Goal: Task Accomplishment & Management: Complete application form

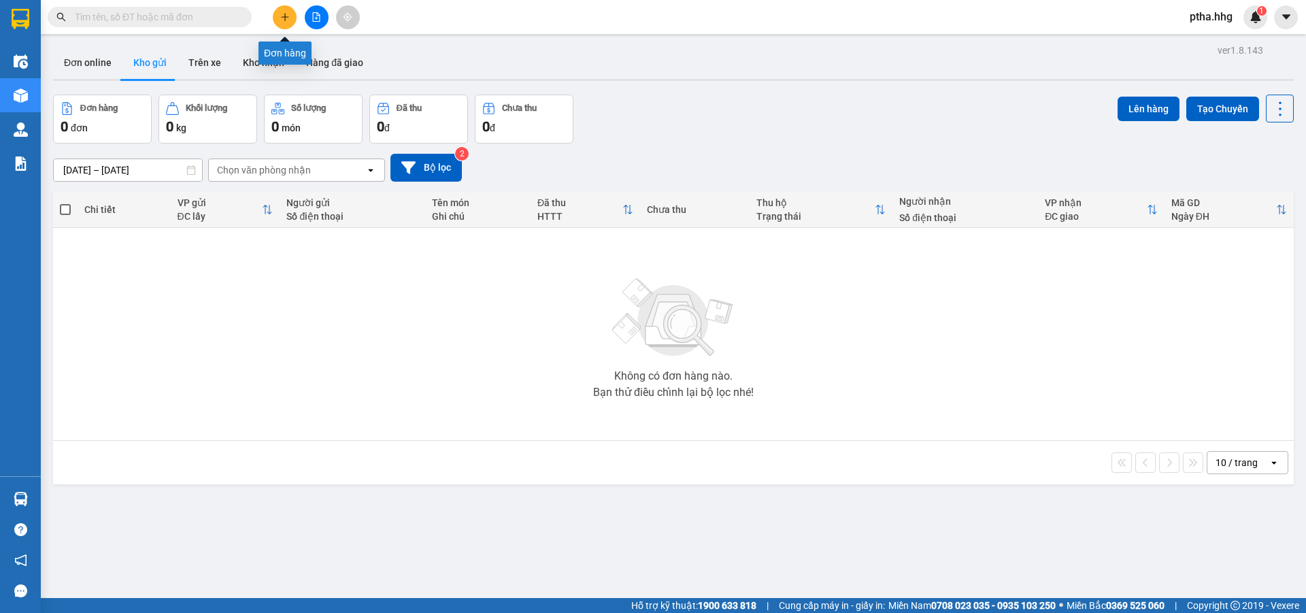
click at [274, 14] on button at bounding box center [285, 17] width 24 height 24
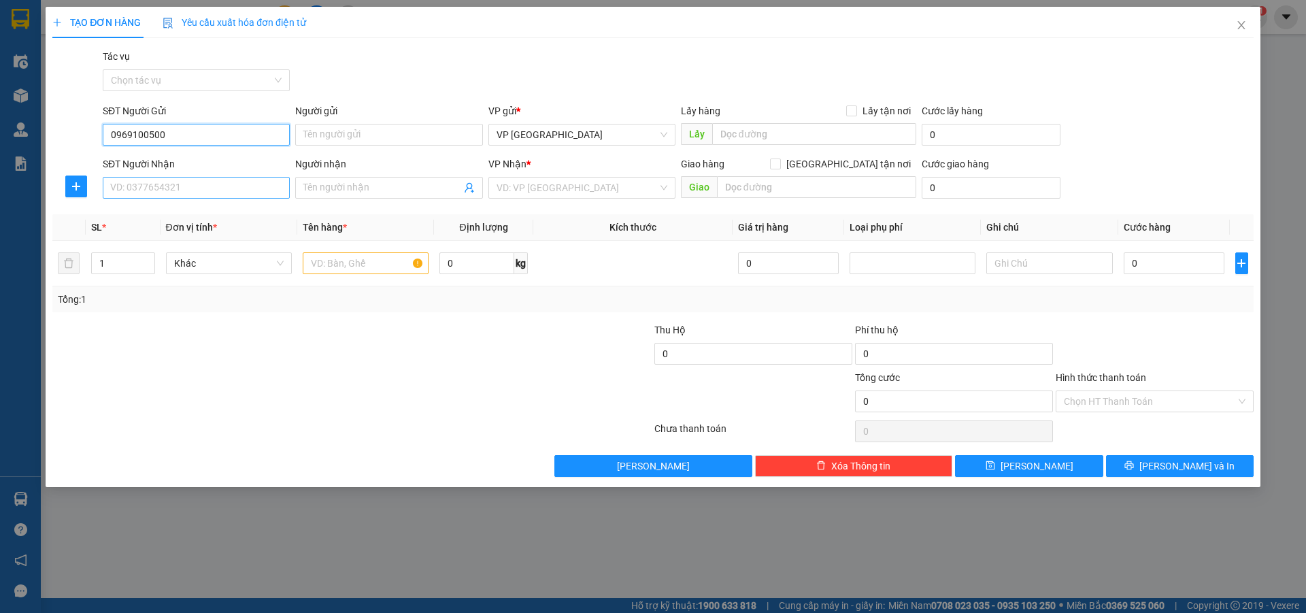
type input "0969100500"
click at [210, 193] on input "SĐT Người Nhận" at bounding box center [196, 188] width 187 height 22
click at [198, 210] on div "0932555025" at bounding box center [196, 214] width 171 height 15
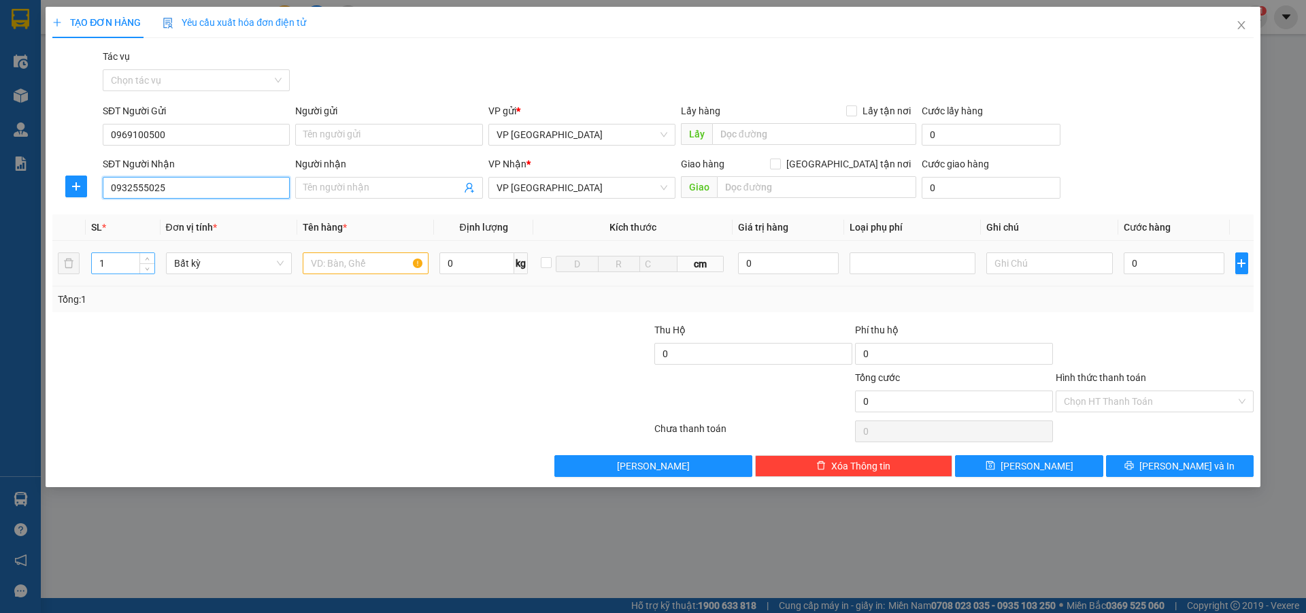
type input "0932555025"
drag, startPoint x: 122, startPoint y: 271, endPoint x: 121, endPoint y: 265, distance: 6.9
click at [122, 268] on input "1" at bounding box center [123, 263] width 63 height 20
type input "2"
click at [331, 268] on input "text" at bounding box center [366, 263] width 126 height 22
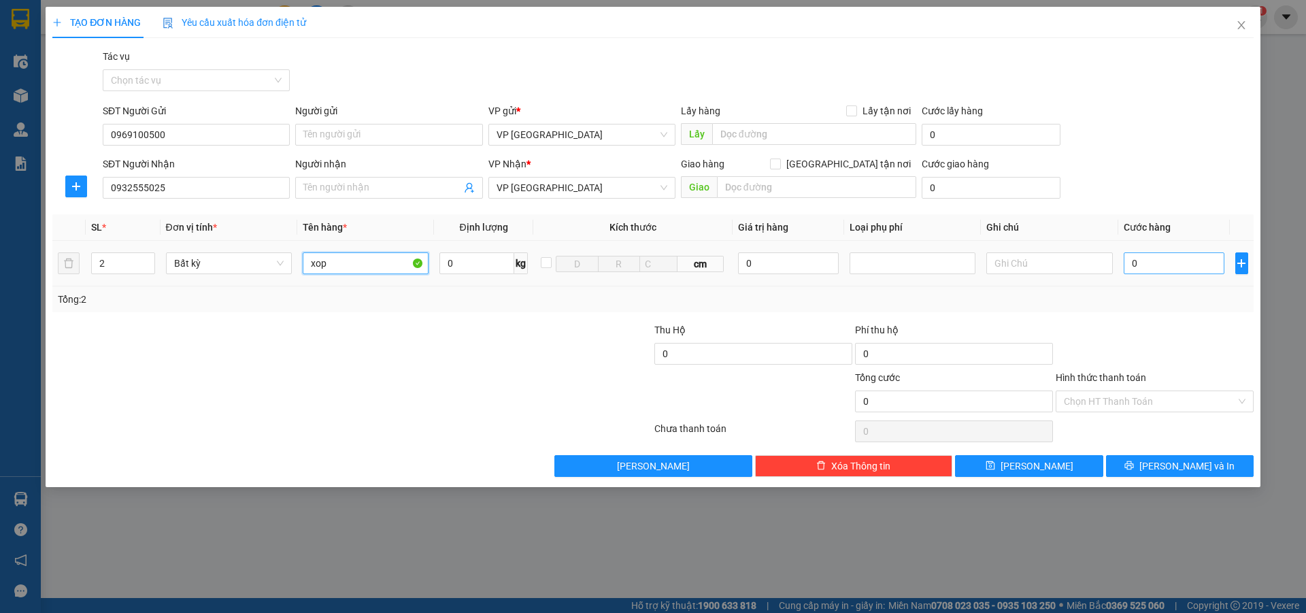
type input "xop"
click at [1165, 267] on input "0" at bounding box center [1174, 263] width 101 height 22
type input "1"
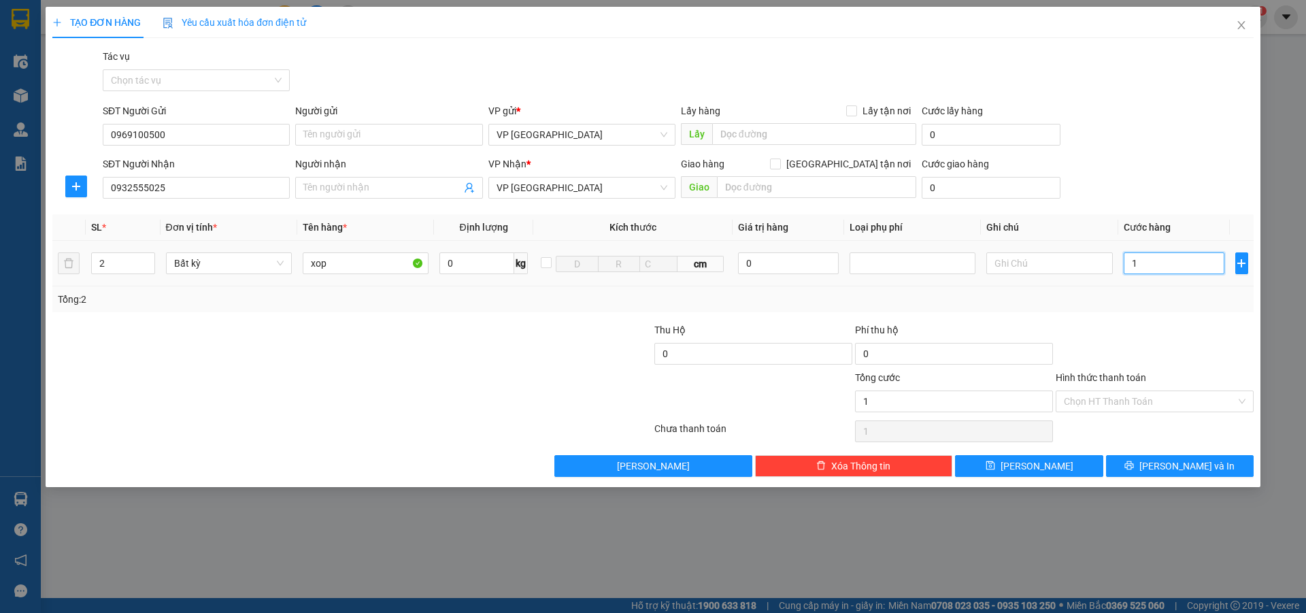
type input "12"
type input "120"
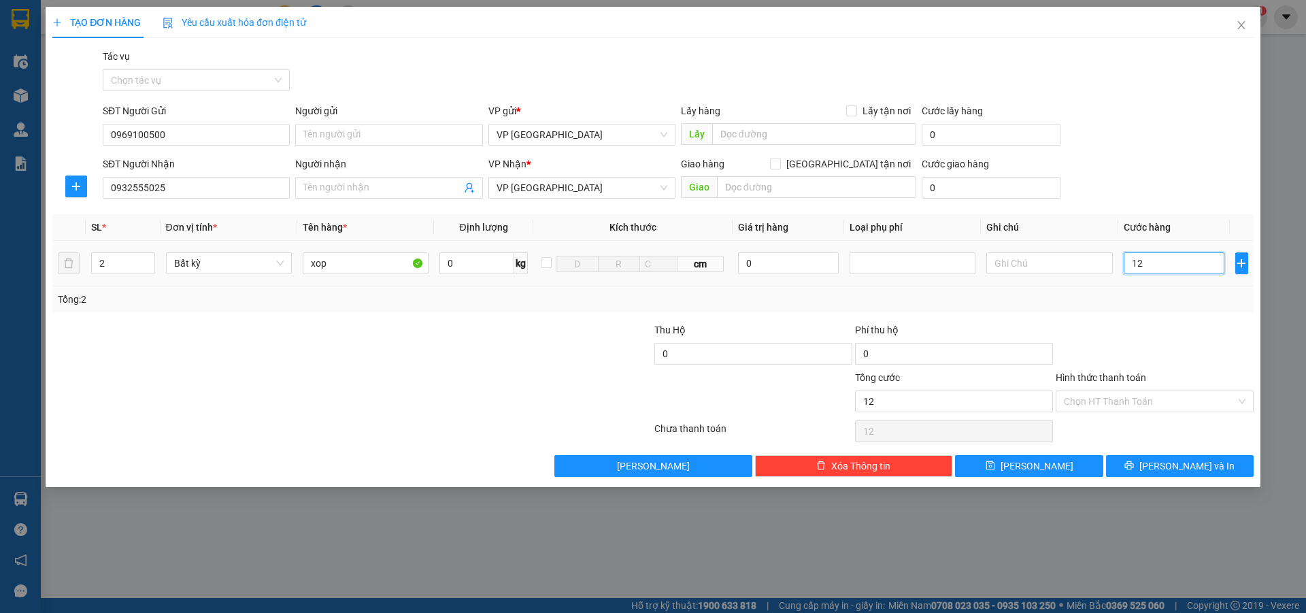
type input "120"
type input "1.200"
type input "12.000"
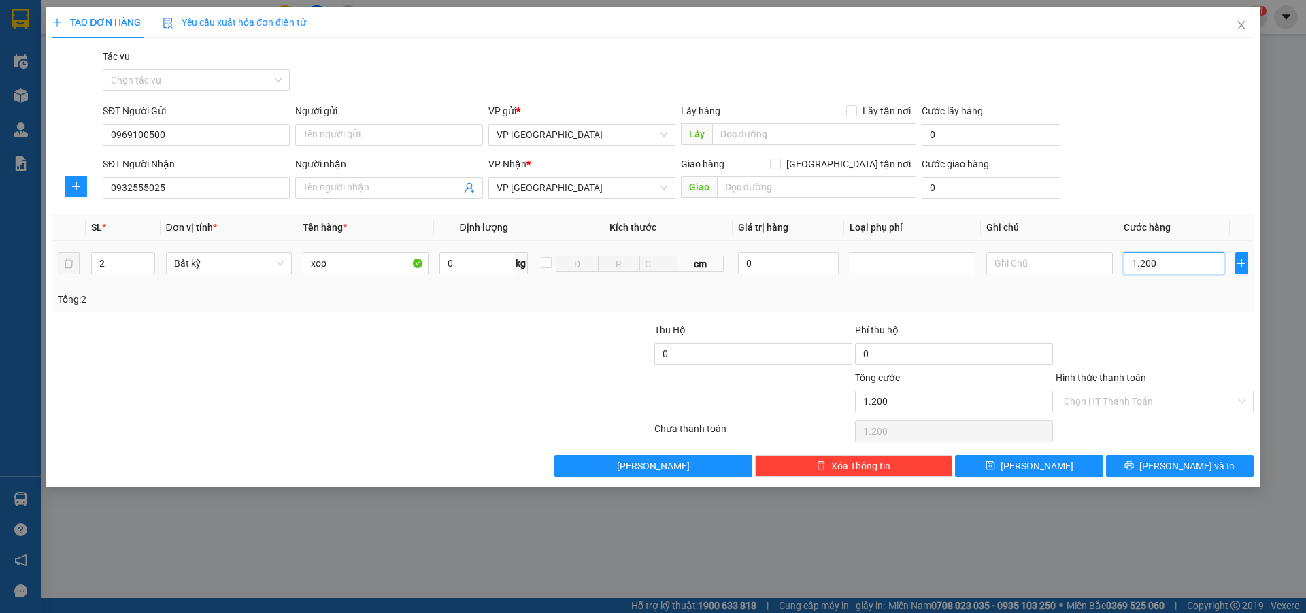
type input "12.000"
type input "120.000"
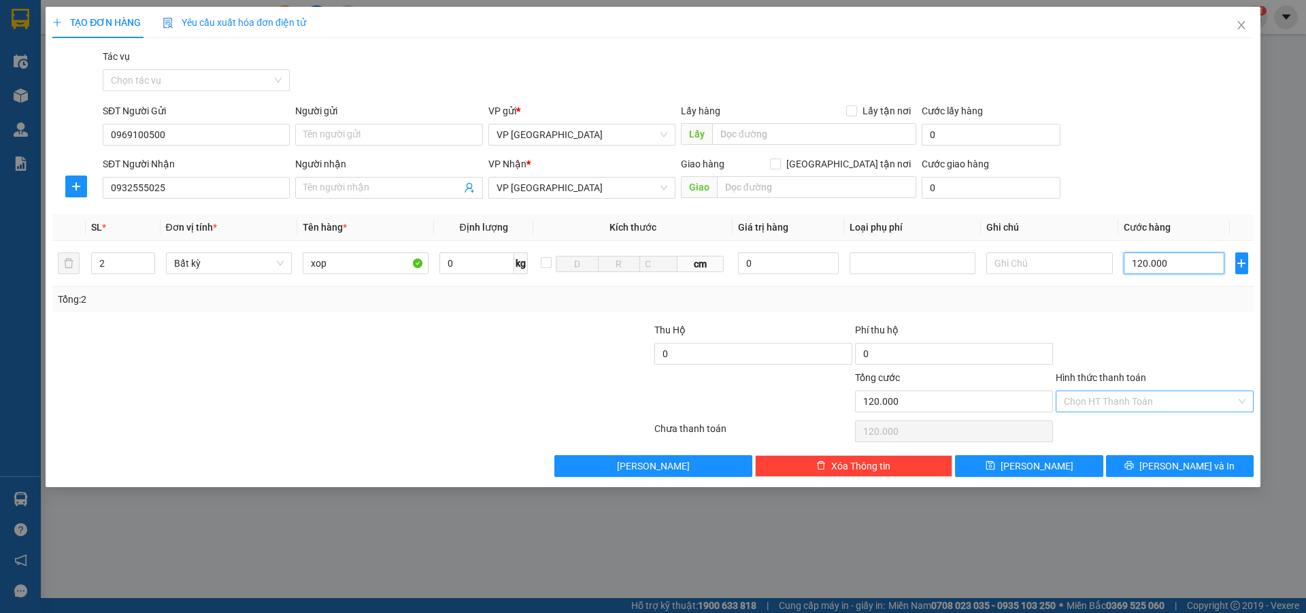
type input "120.000"
click at [1107, 405] on input "Hình thức thanh toán" at bounding box center [1150, 401] width 172 height 20
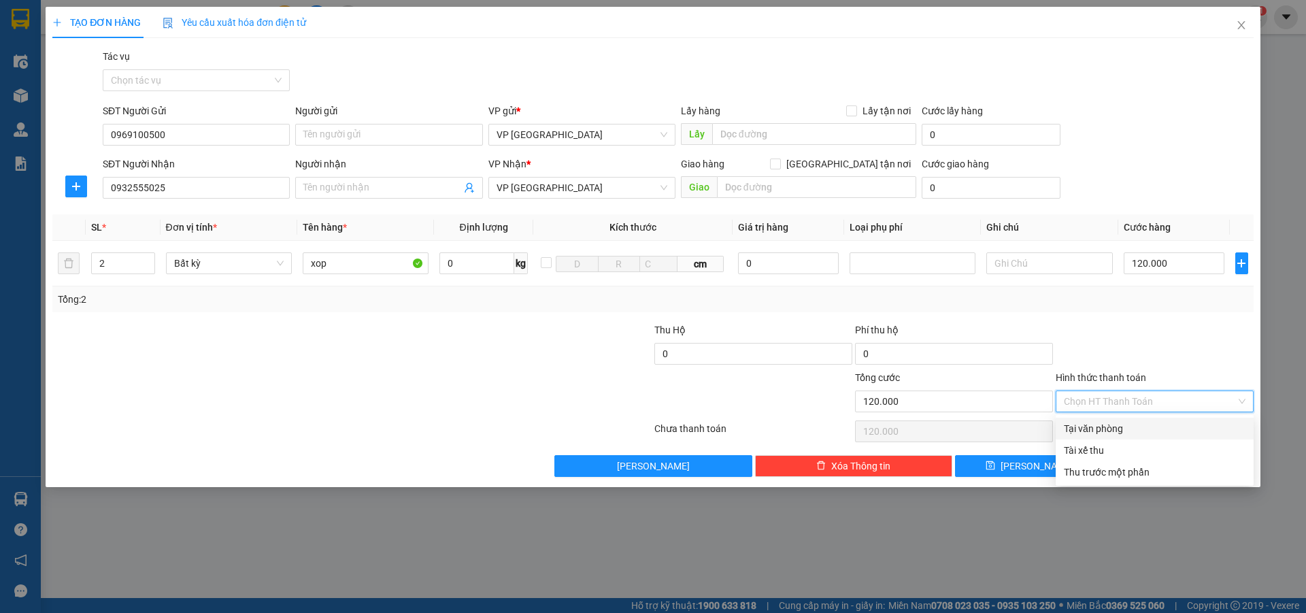
click at [1108, 433] on div "Tại văn phòng" at bounding box center [1155, 428] width 182 height 15
type input "0"
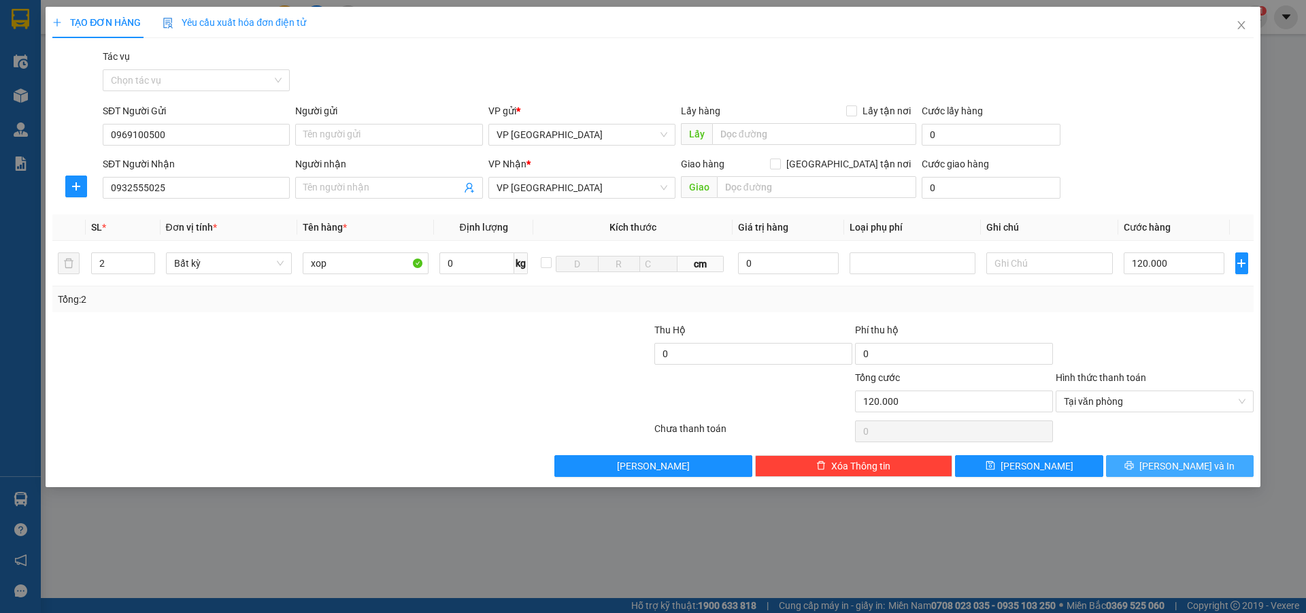
click at [1185, 471] on span "[PERSON_NAME] và In" at bounding box center [1186, 466] width 95 height 15
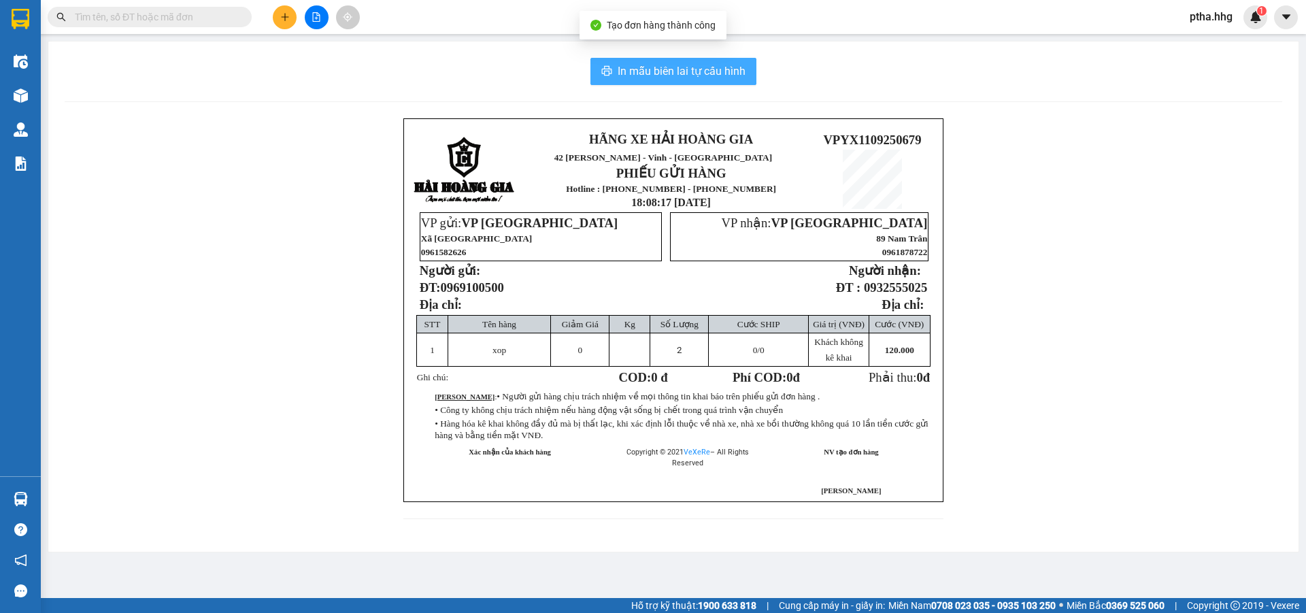
click at [708, 75] on span "In mẫu biên lai tự cấu hình" at bounding box center [682, 71] width 128 height 17
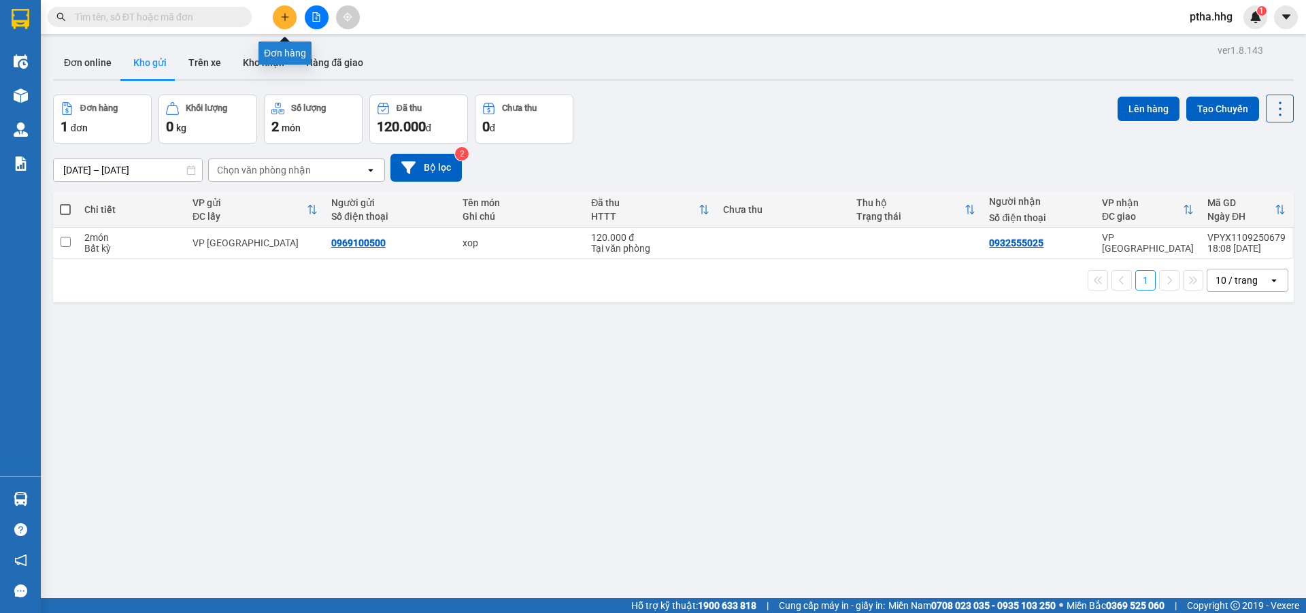
click at [288, 18] on icon "plus" at bounding box center [285, 17] width 10 height 10
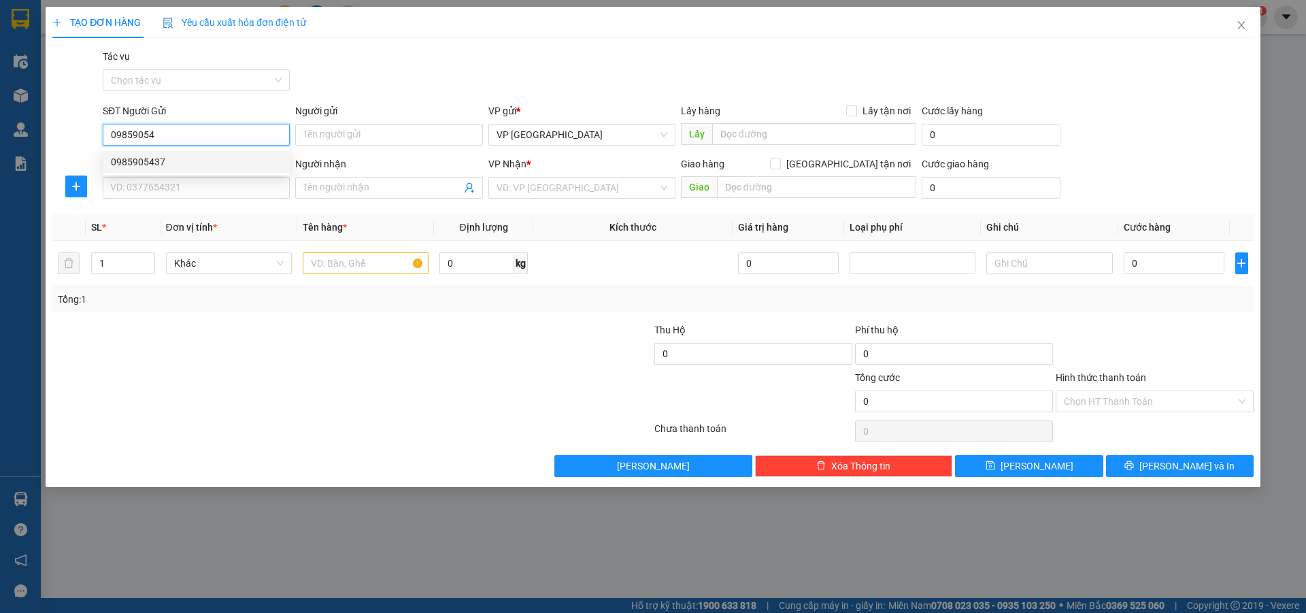
click at [148, 156] on div "0985905437" at bounding box center [196, 161] width 171 height 15
type input "0985905437"
click at [161, 186] on input "SĐT Người Nhận" at bounding box center [196, 188] width 187 height 22
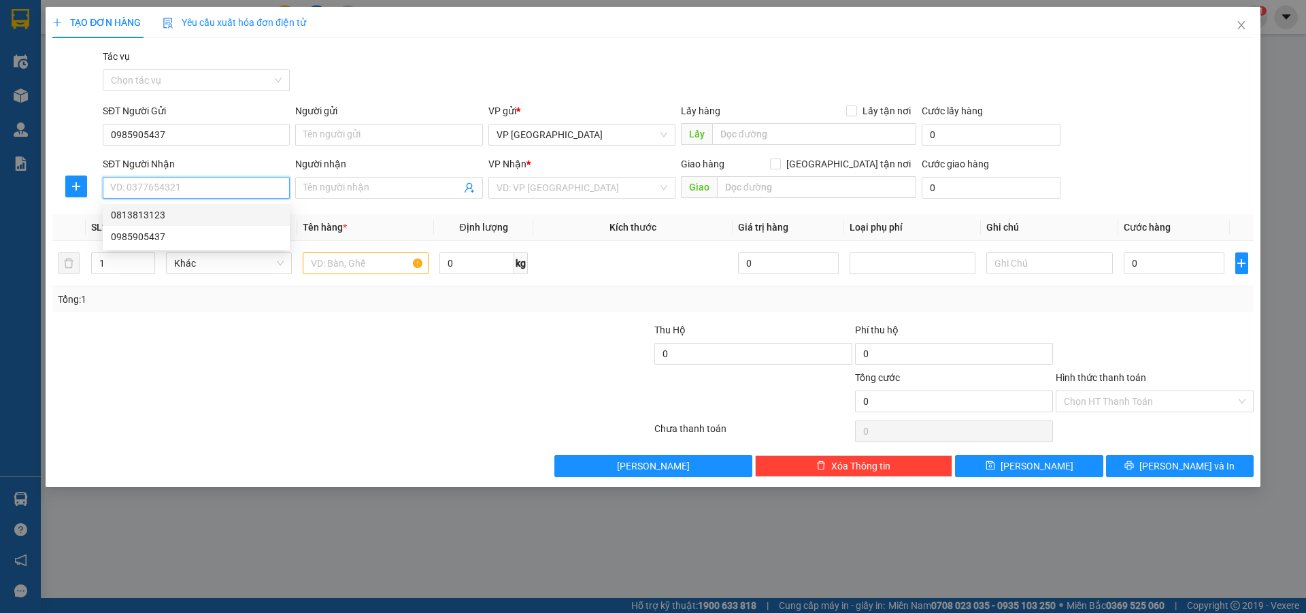
click at [138, 217] on div "0813813123" at bounding box center [196, 214] width 171 height 15
type input "0813813123"
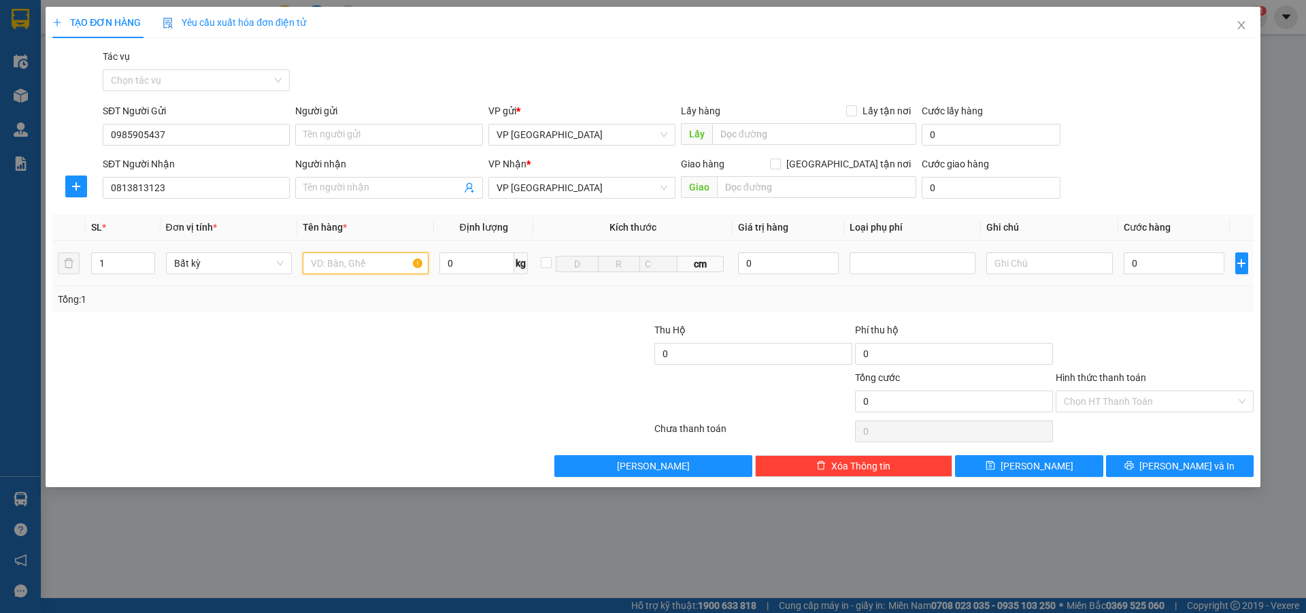
click at [329, 265] on input "text" at bounding box center [366, 263] width 126 height 22
type input "xop"
click at [1144, 263] on input "0" at bounding box center [1174, 263] width 101 height 22
type input "8"
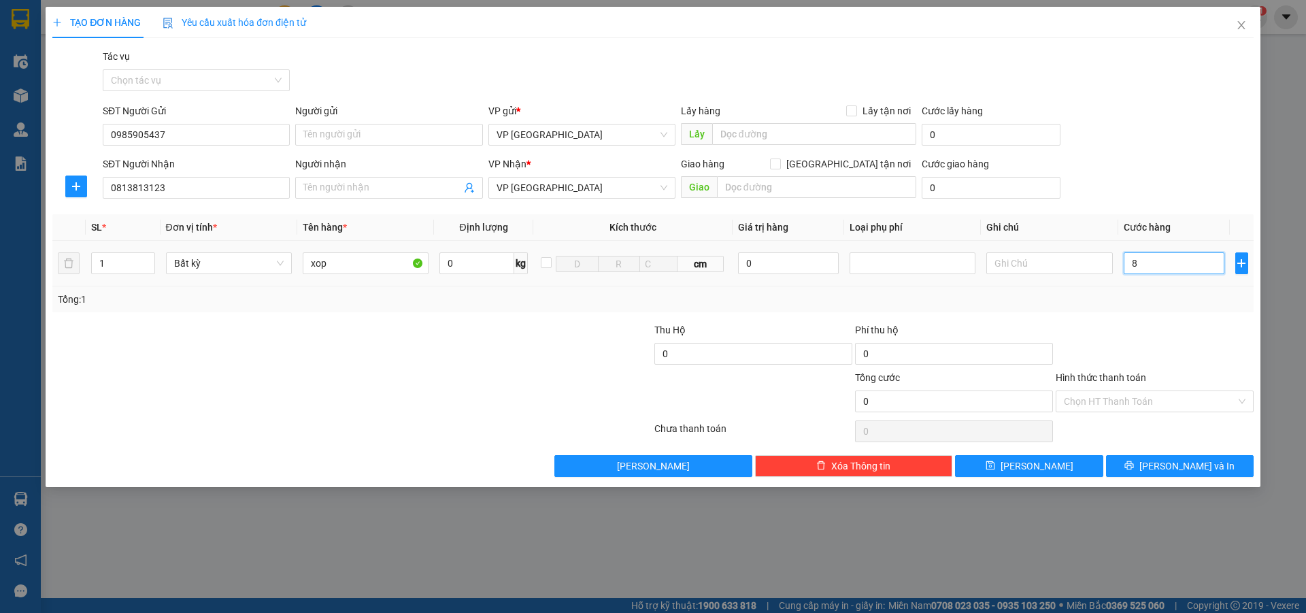
type input "8"
type input "80"
type input "800"
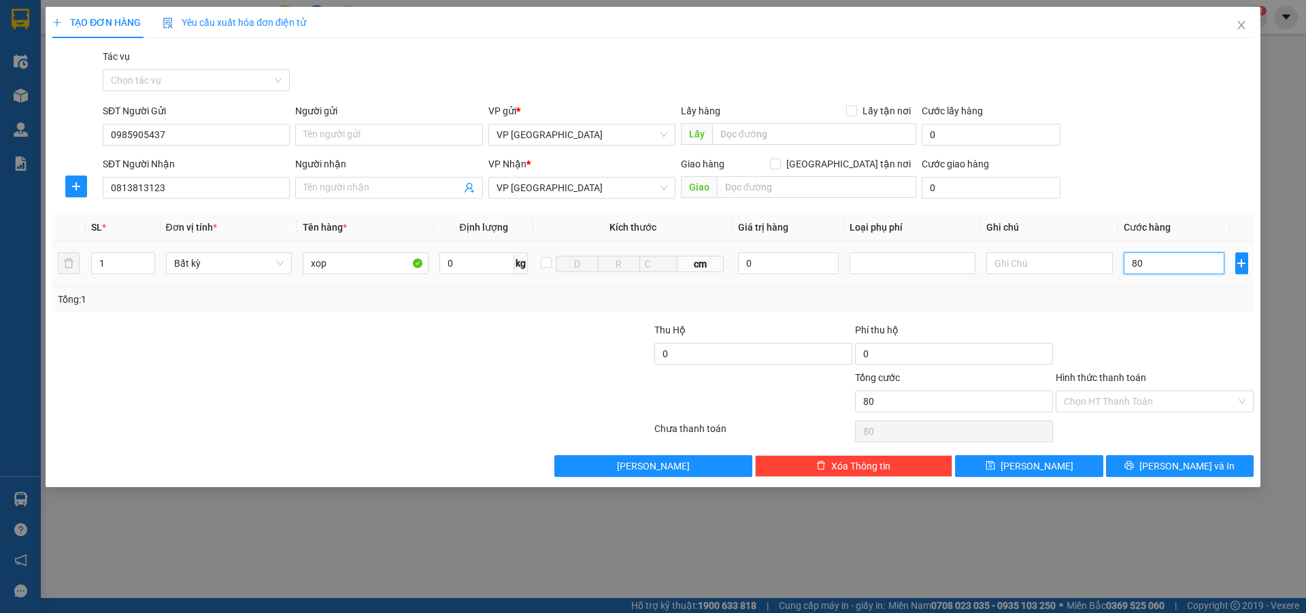
type input "800"
type input "8.000"
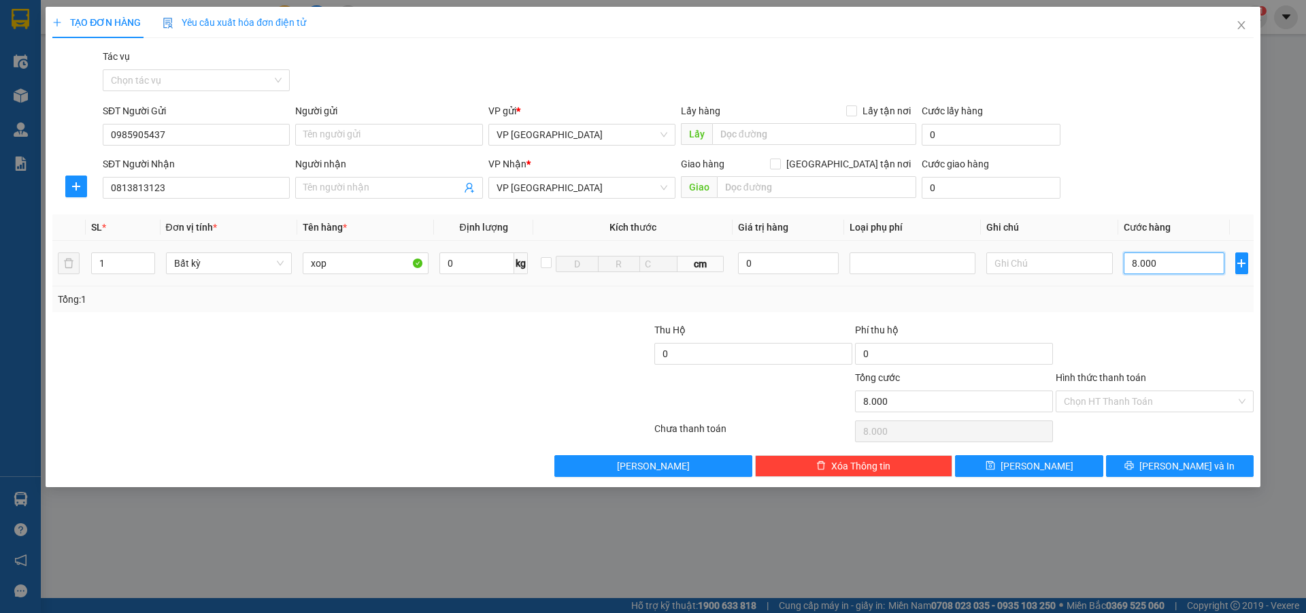
type input "80.000"
click at [1099, 401] on input "Hình thức thanh toán" at bounding box center [1150, 401] width 172 height 20
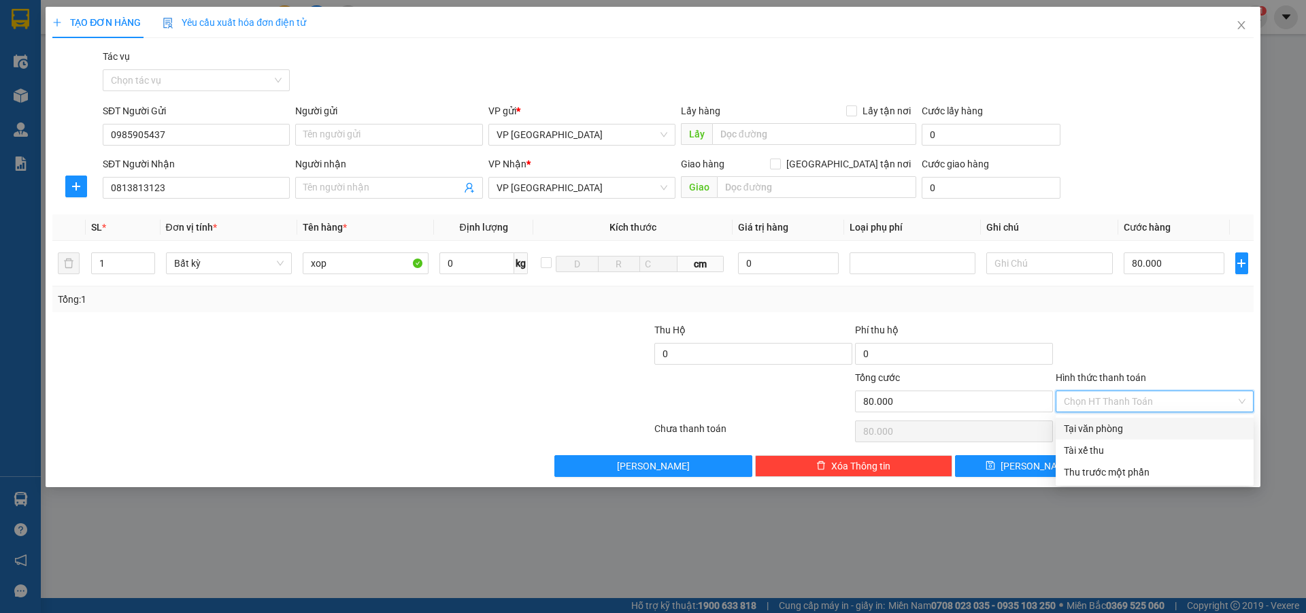
click at [1109, 427] on div "Tại văn phòng" at bounding box center [1155, 428] width 182 height 15
type input "0"
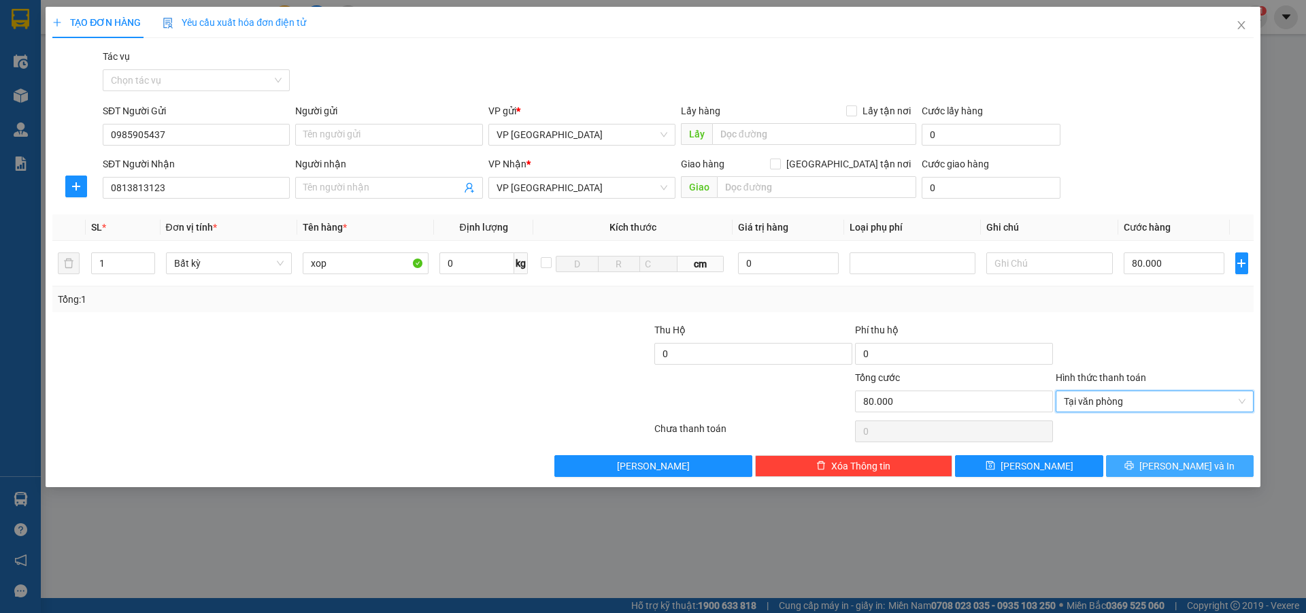
click at [1148, 460] on button "[PERSON_NAME] và In" at bounding box center [1180, 466] width 148 height 22
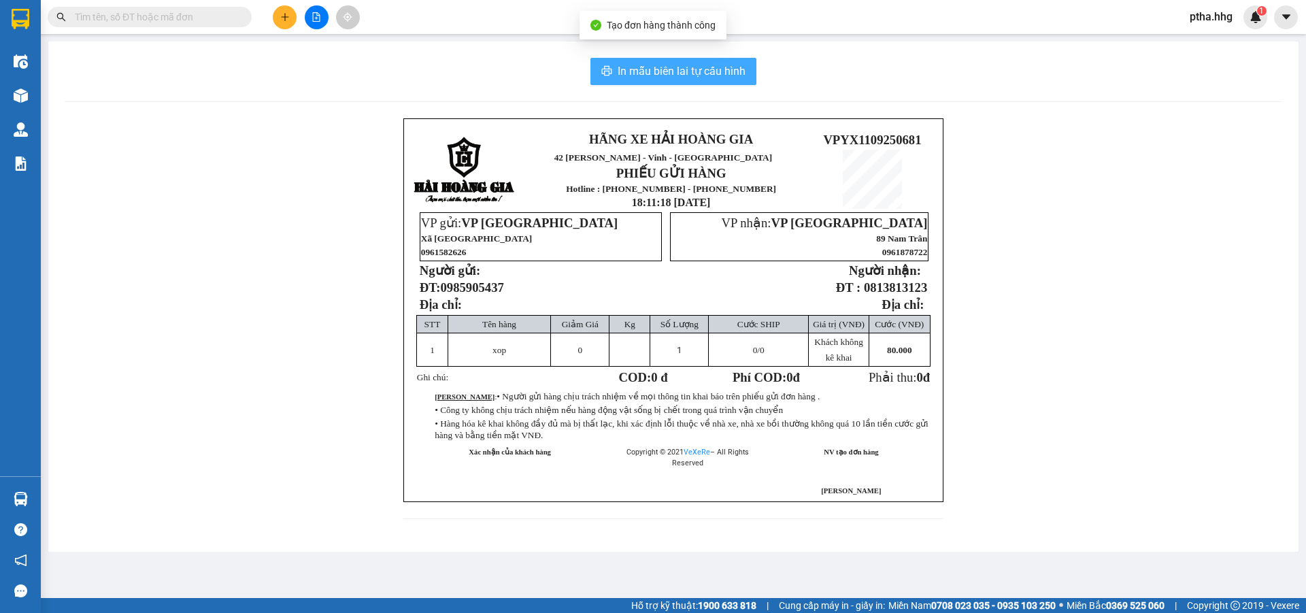
drag, startPoint x: 732, startPoint y: 73, endPoint x: 835, endPoint y: 227, distance: 184.9
click at [731, 74] on span "In mẫu biên lai tự cấu hình" at bounding box center [682, 71] width 128 height 17
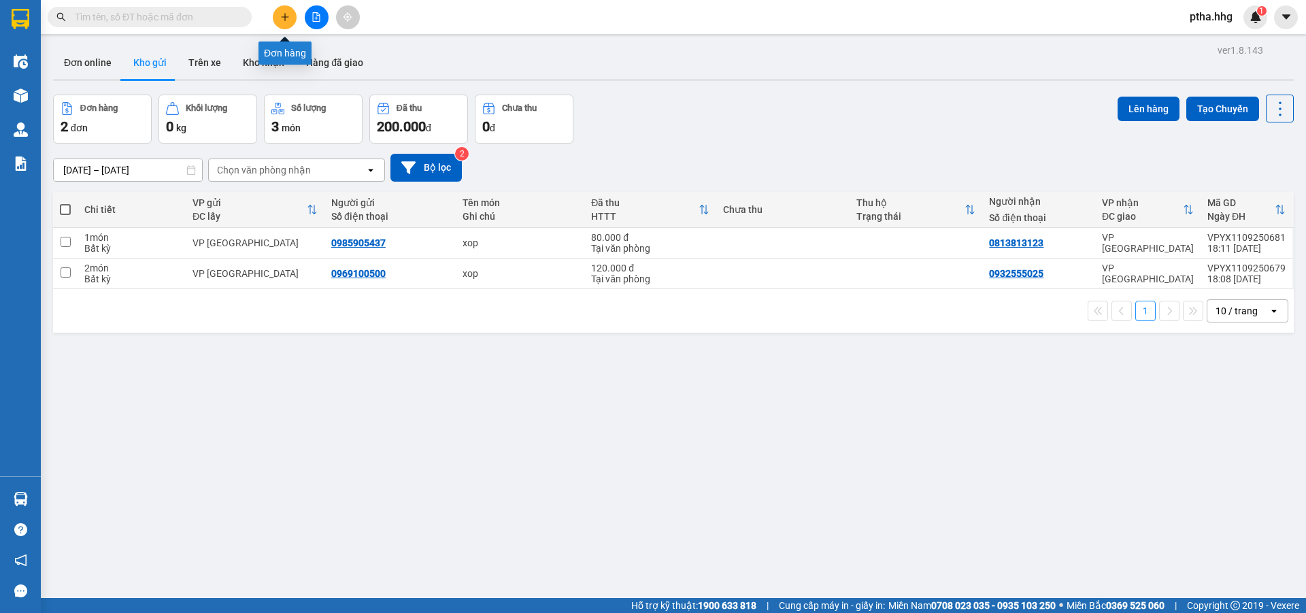
click at [287, 19] on icon "plus" at bounding box center [285, 17] width 10 height 10
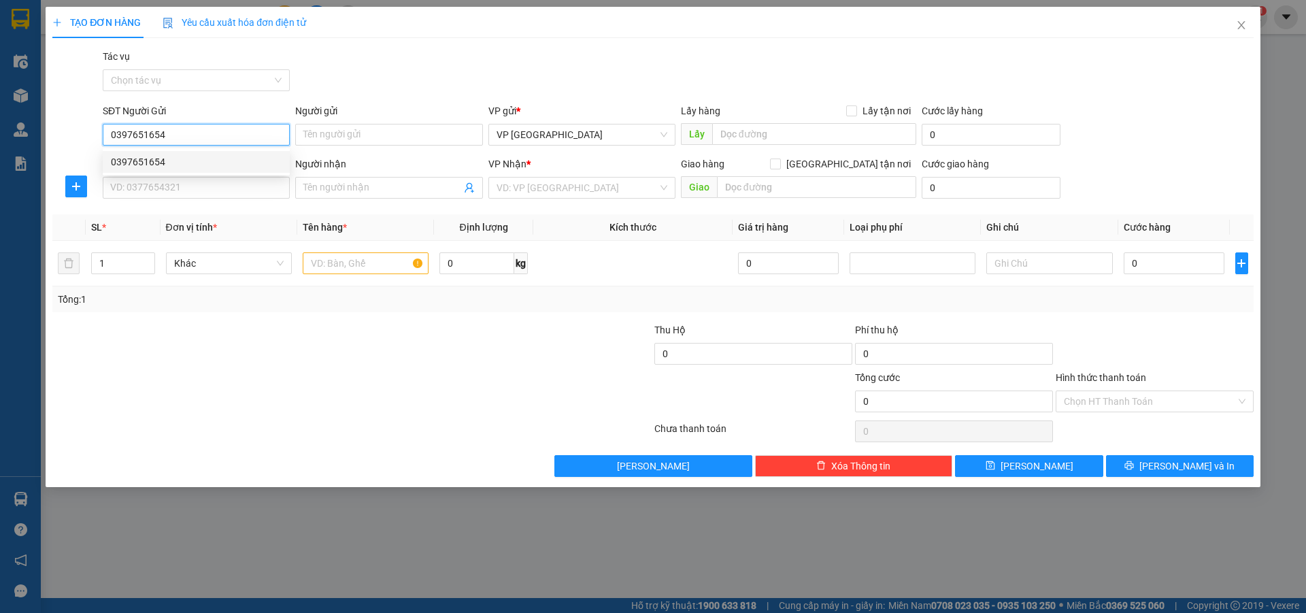
click at [135, 165] on div "0397651654" at bounding box center [196, 161] width 171 height 15
type input "0397651654"
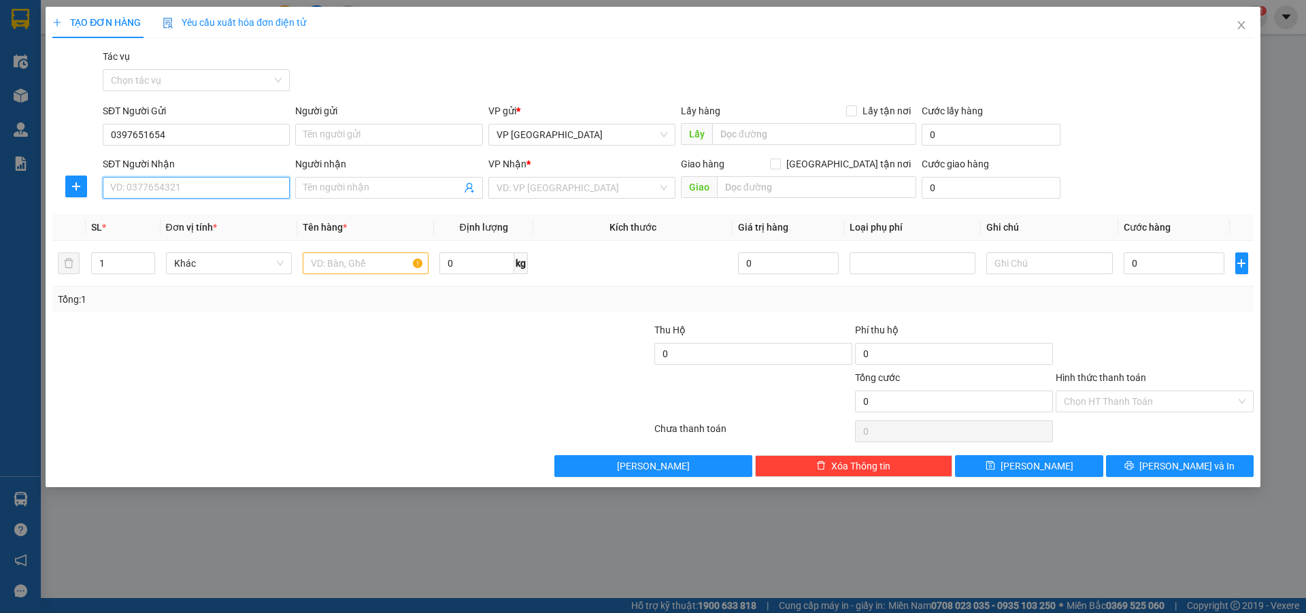
click at [140, 188] on input "SĐT Người Nhận" at bounding box center [196, 188] width 187 height 22
click at [143, 212] on div "0388237237 - le tính" at bounding box center [196, 214] width 171 height 15
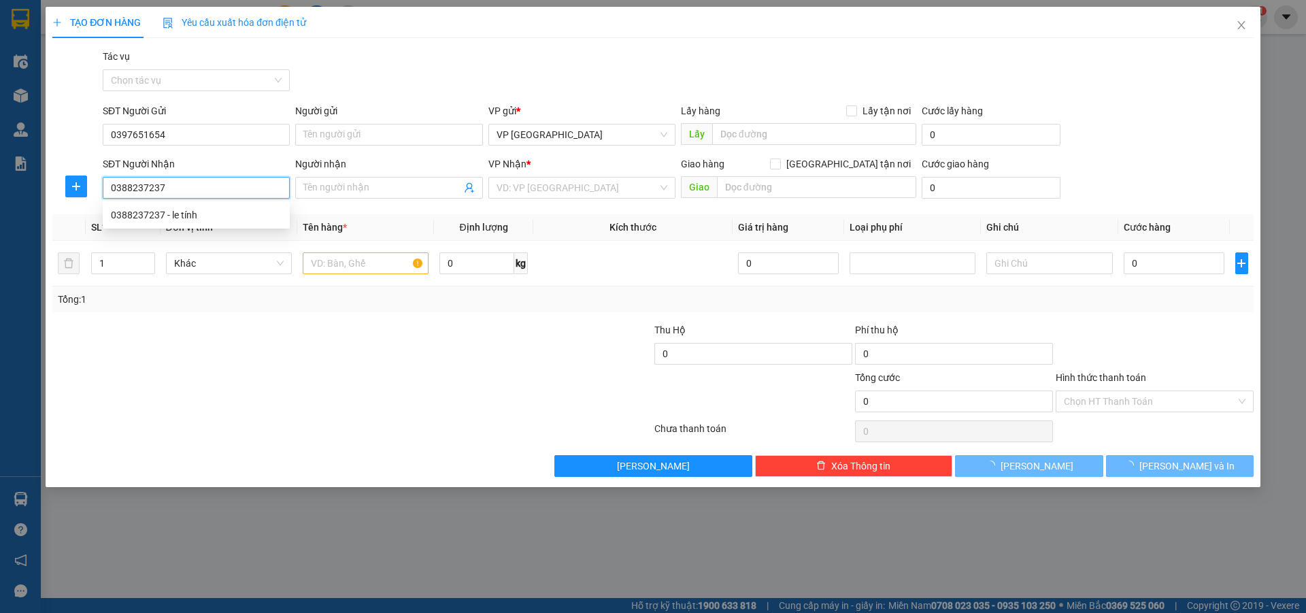
type input "0388237237"
type input "le tính"
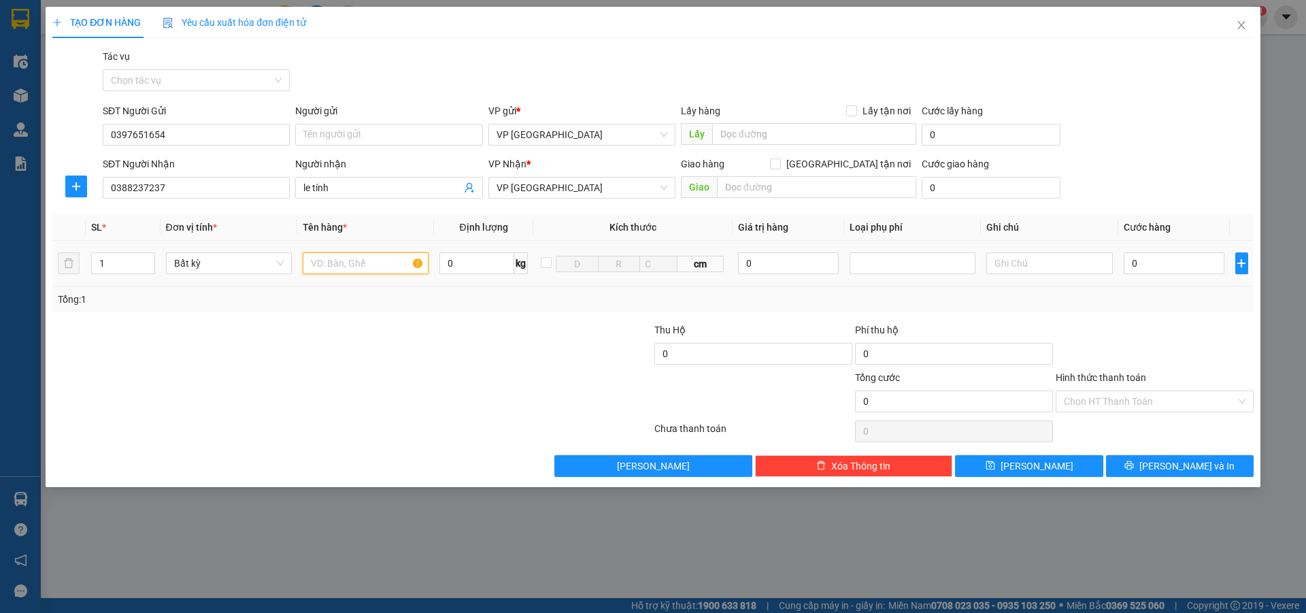
click at [324, 260] on input "text" at bounding box center [366, 263] width 126 height 22
type input "r"
type input "bi"
click at [1143, 262] on input "0" at bounding box center [1174, 263] width 101 height 22
type input "5"
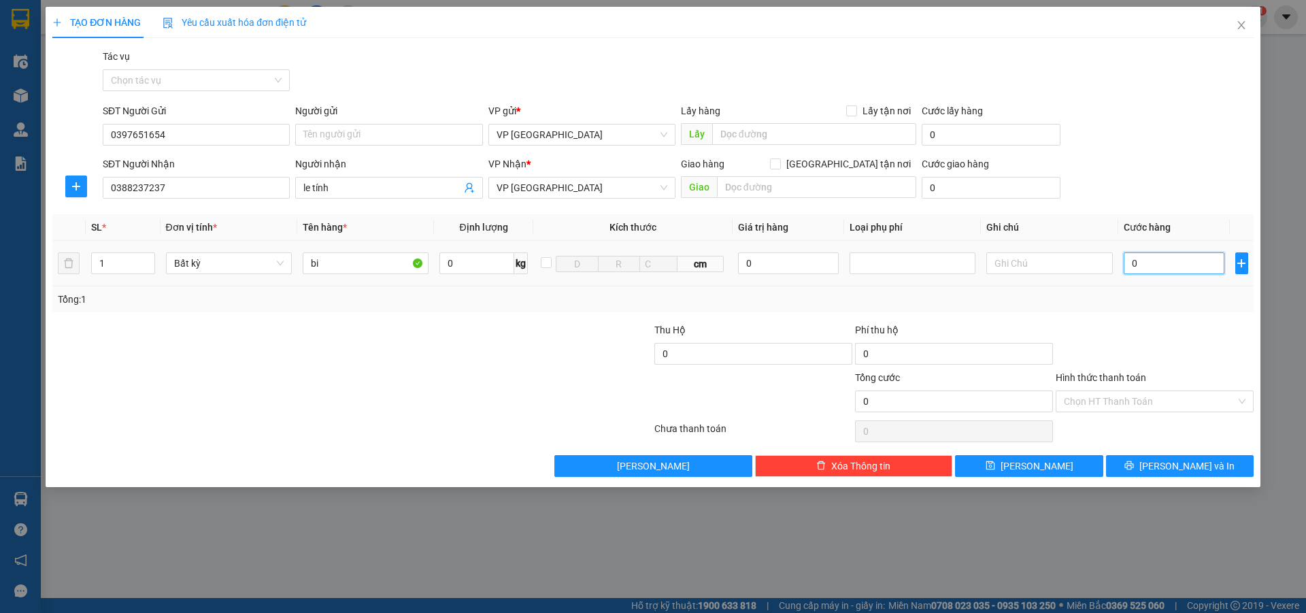
type input "5"
type input "50"
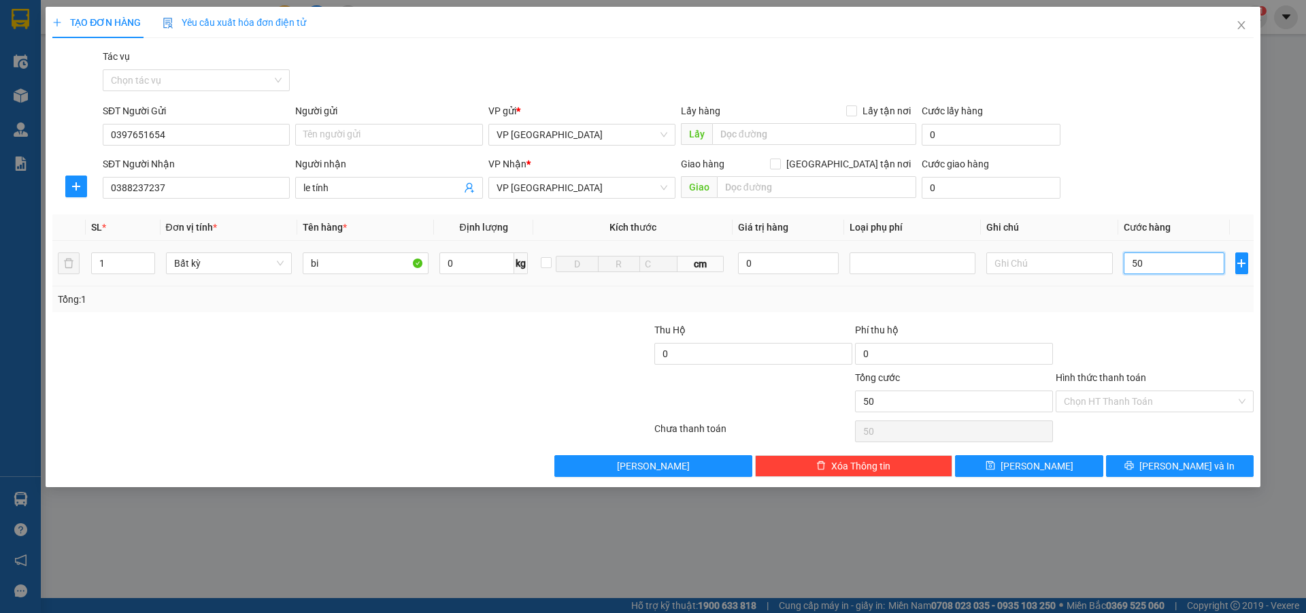
type input "500"
type input "5.000"
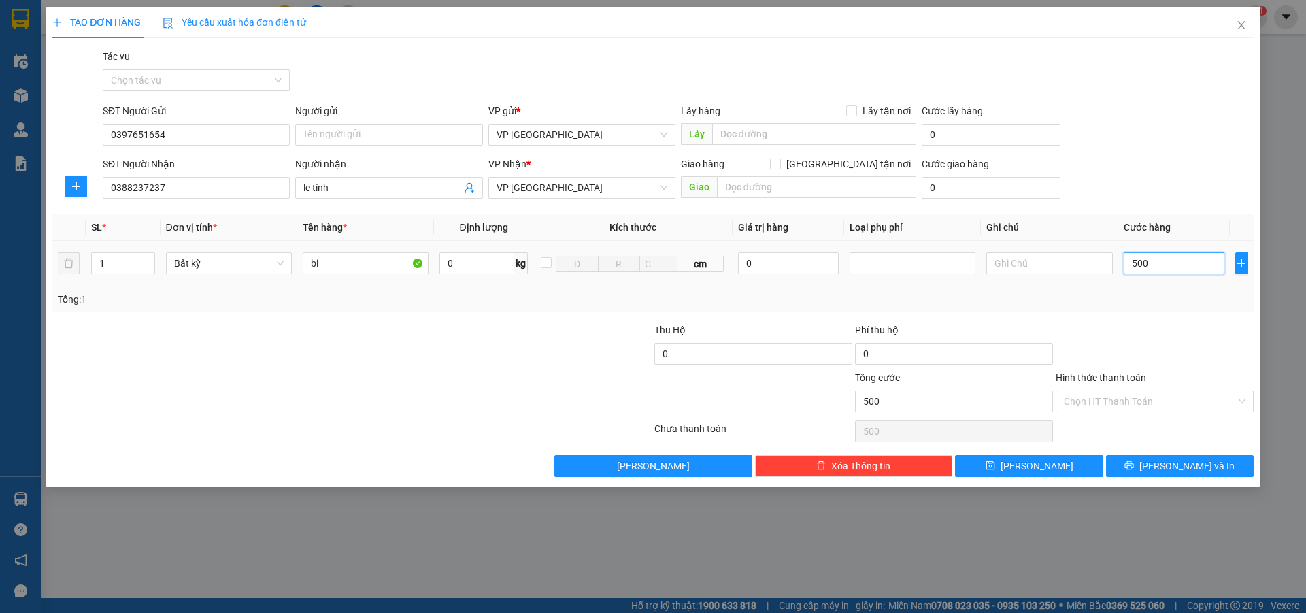
type input "5.000"
type input "50.000"
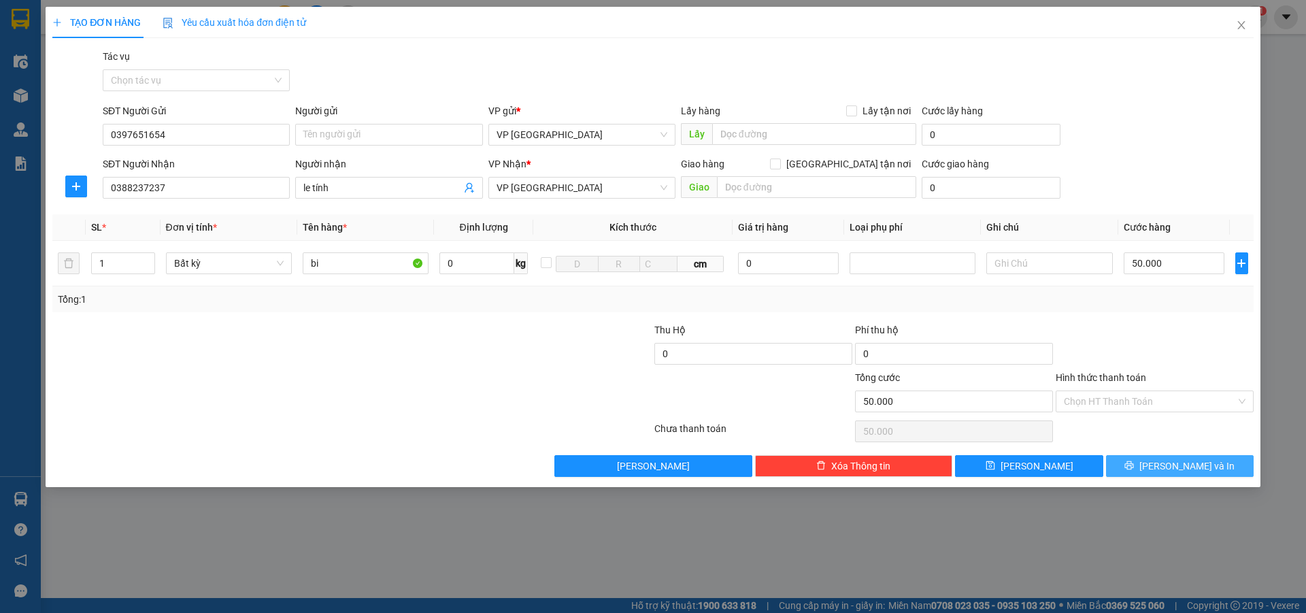
click at [1134, 465] on icon "printer" at bounding box center [1130, 466] width 10 height 10
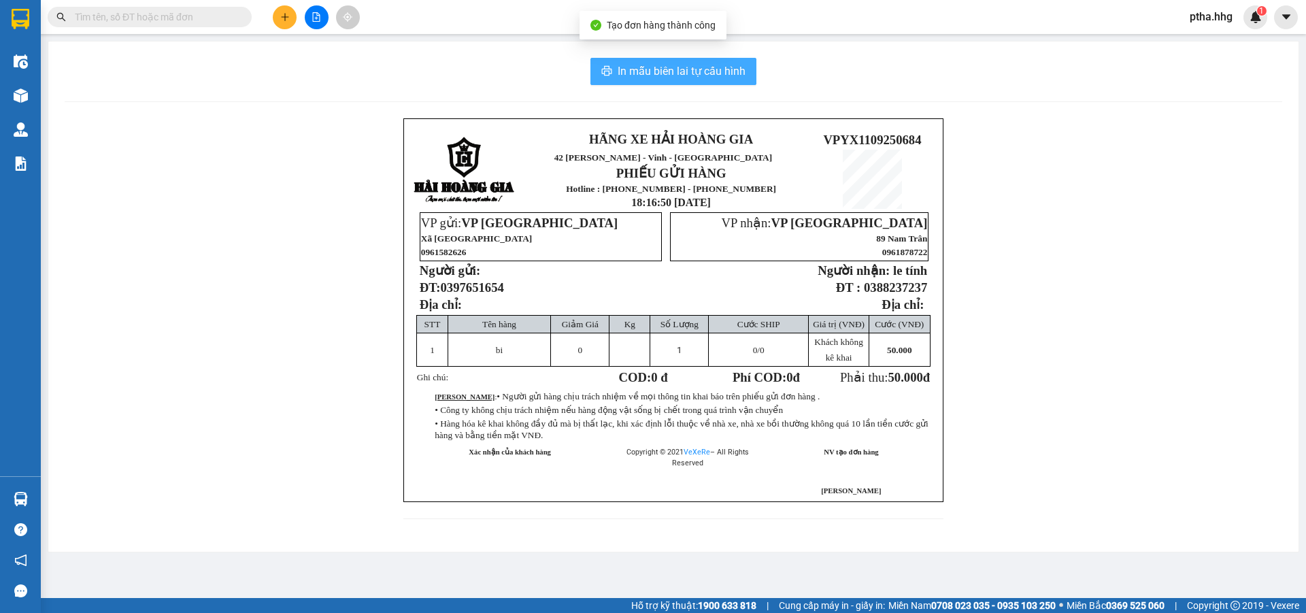
drag, startPoint x: 718, startPoint y: 70, endPoint x: 810, endPoint y: 96, distance: 95.4
click at [720, 71] on span "In mẫu biên lai tự cấu hình" at bounding box center [682, 71] width 128 height 17
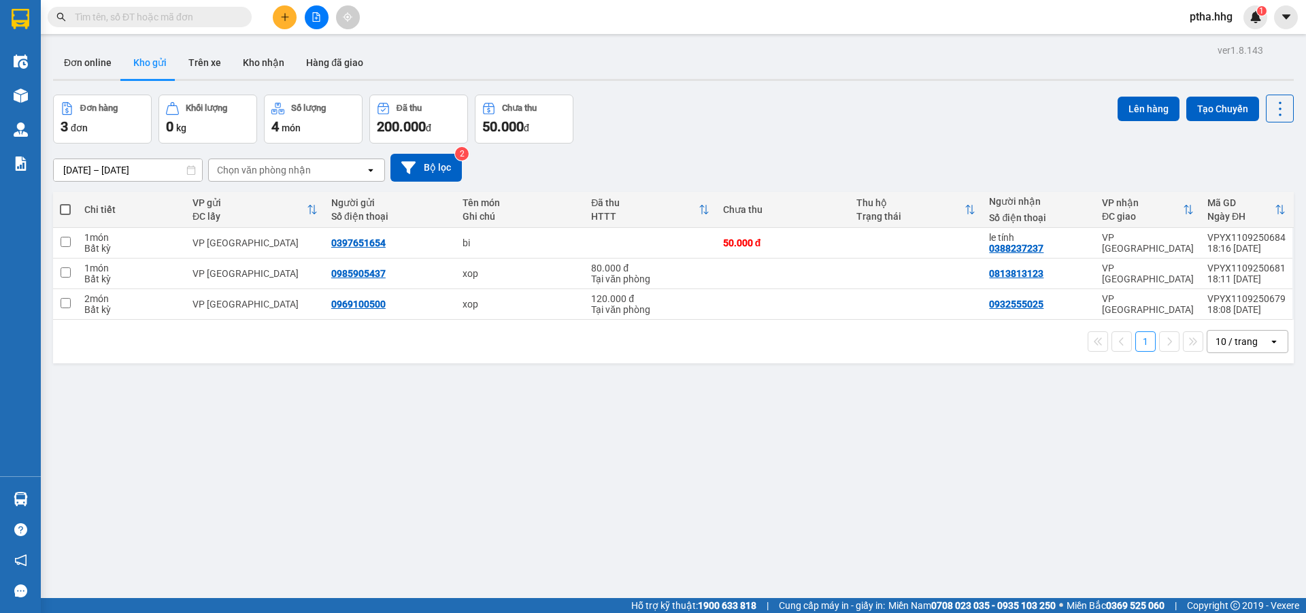
drag, startPoint x: 239, startPoint y: 522, endPoint x: 478, endPoint y: 273, distance: 345.0
click at [461, 303] on section "Kết quả tìm kiếm ( 0 ) Bộ lọc No Data ptha.hhg 1 Điều hành xe Kho hàng mới Quản…" at bounding box center [653, 306] width 1306 height 613
drag, startPoint x: 790, startPoint y: 357, endPoint x: 956, endPoint y: 476, distance: 203.9
click at [888, 422] on div "ver 1.8.143 Đơn online Kho gửi Trên xe Kho nhận Hàng đã giao Đơn hàng 3 đơn Khố…" at bounding box center [674, 347] width 1252 height 613
click at [284, 10] on button at bounding box center [285, 17] width 24 height 24
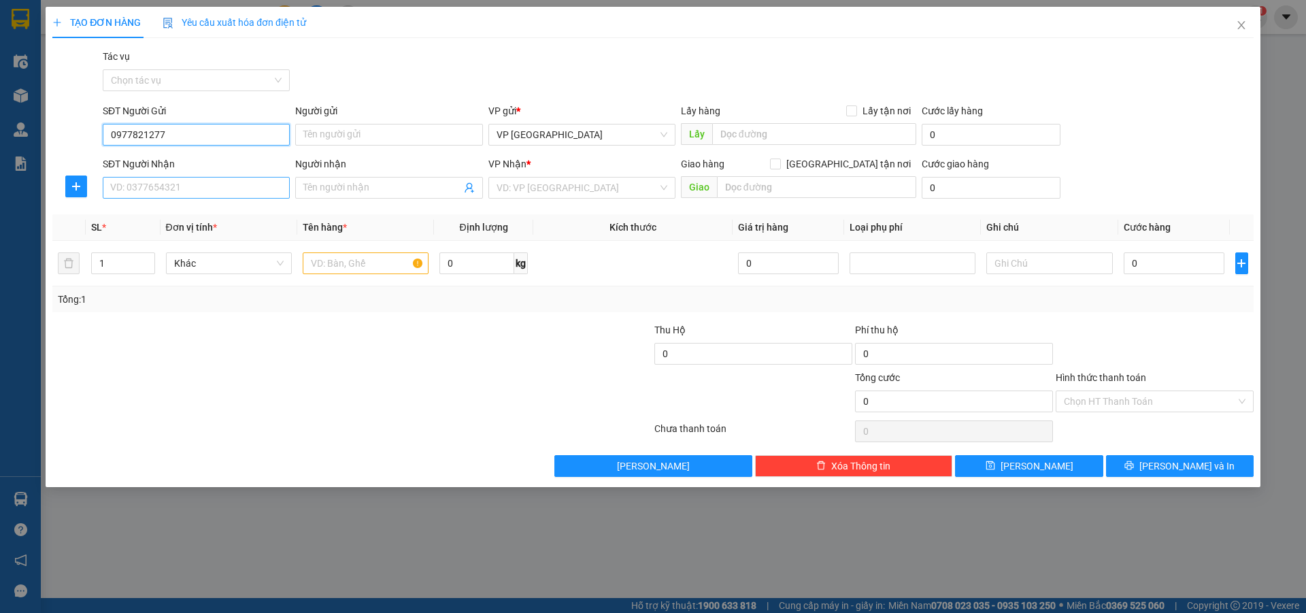
type input "0977821277"
click at [113, 188] on input "SĐT Người Nhận" at bounding box center [196, 188] width 187 height 22
type input "0934908729"
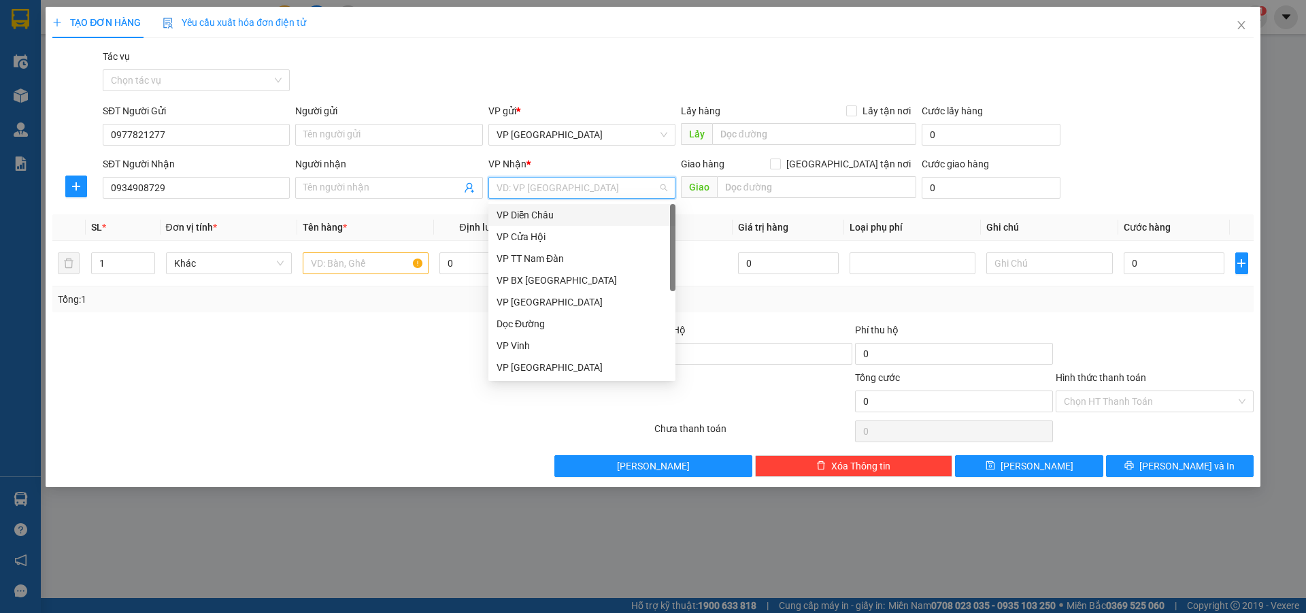
click at [517, 186] on input "search" at bounding box center [577, 188] width 161 height 20
click at [537, 365] on div "VP [GEOGRAPHIC_DATA]" at bounding box center [582, 367] width 171 height 15
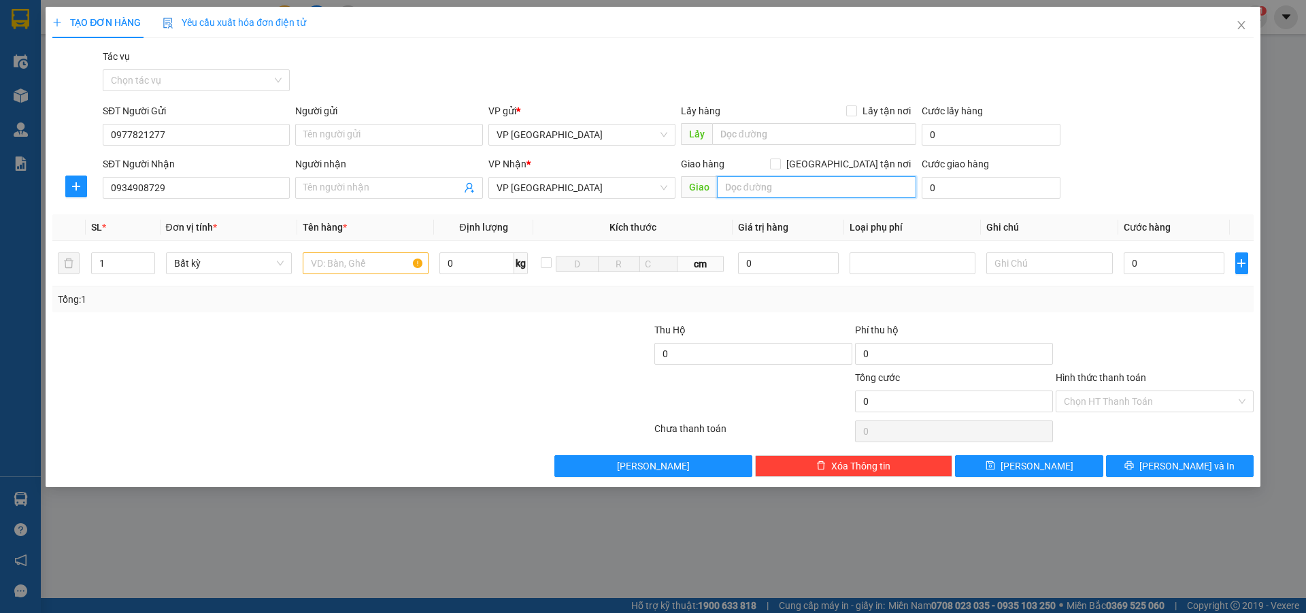
click at [763, 185] on input "text" at bounding box center [816, 187] width 199 height 22
type input "cay xang vat 4"
click at [312, 259] on input "text" at bounding box center [366, 263] width 126 height 22
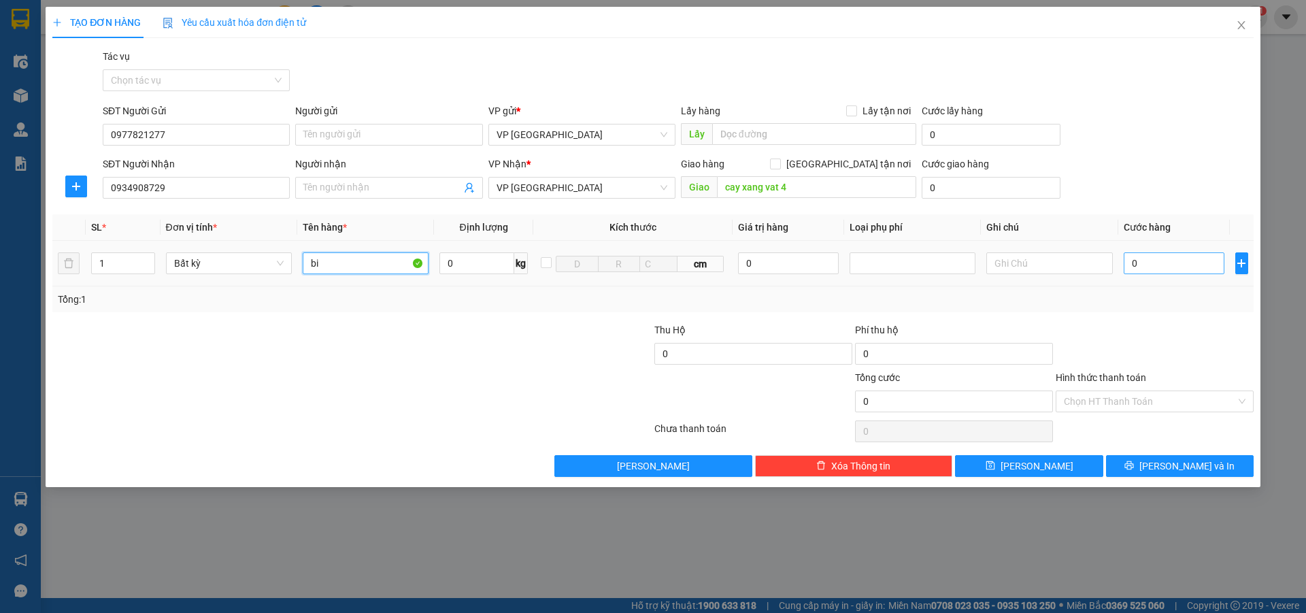
type input "bi"
click at [1133, 258] on input "0" at bounding box center [1174, 263] width 101 height 22
type input "5"
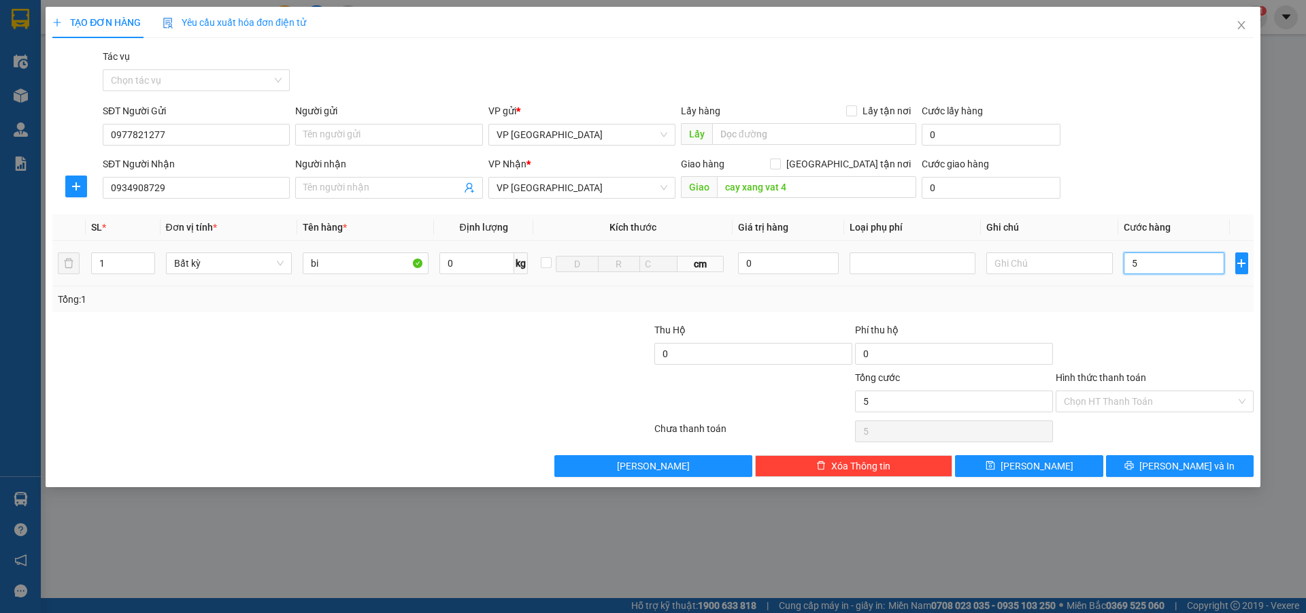
type input "50"
type input "500"
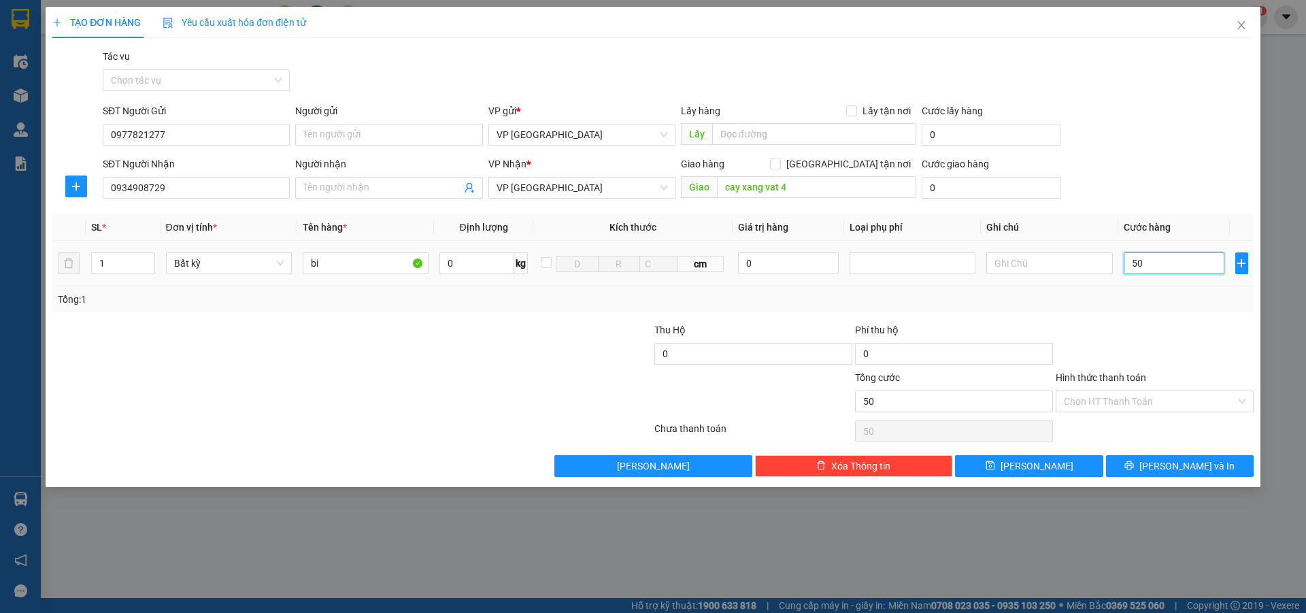
type input "500"
type input "5.000"
type input "50.000"
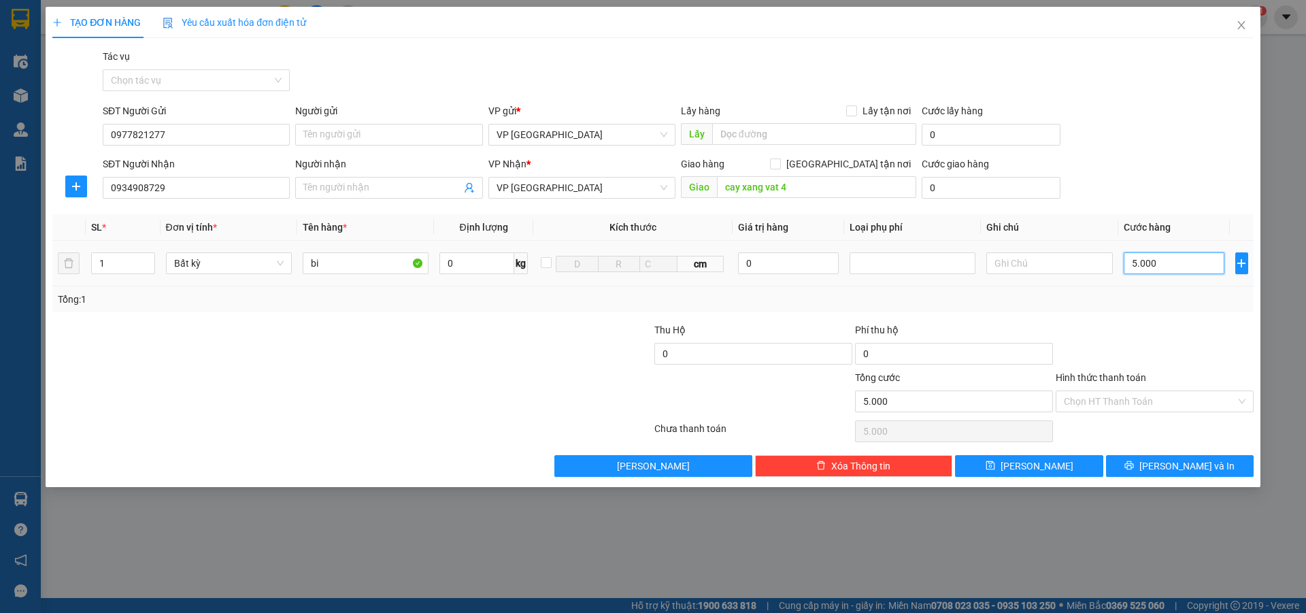
type input "50.000"
type input "500.000"
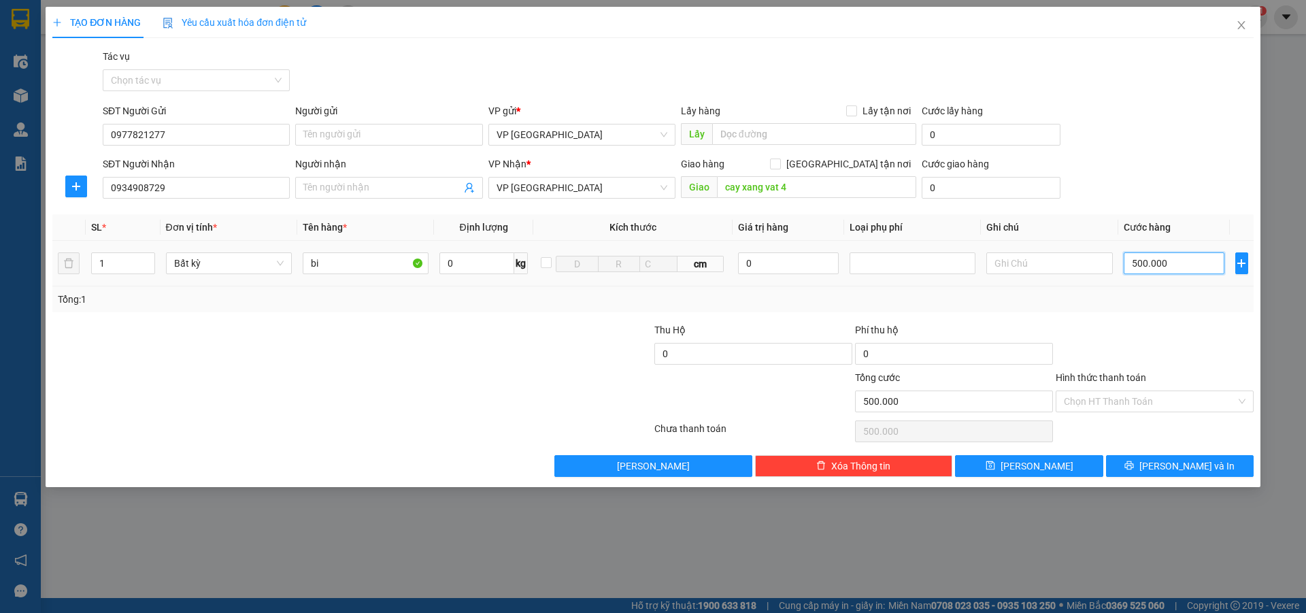
type input "50.000"
click at [1206, 467] on span "[PERSON_NAME] và In" at bounding box center [1186, 466] width 95 height 15
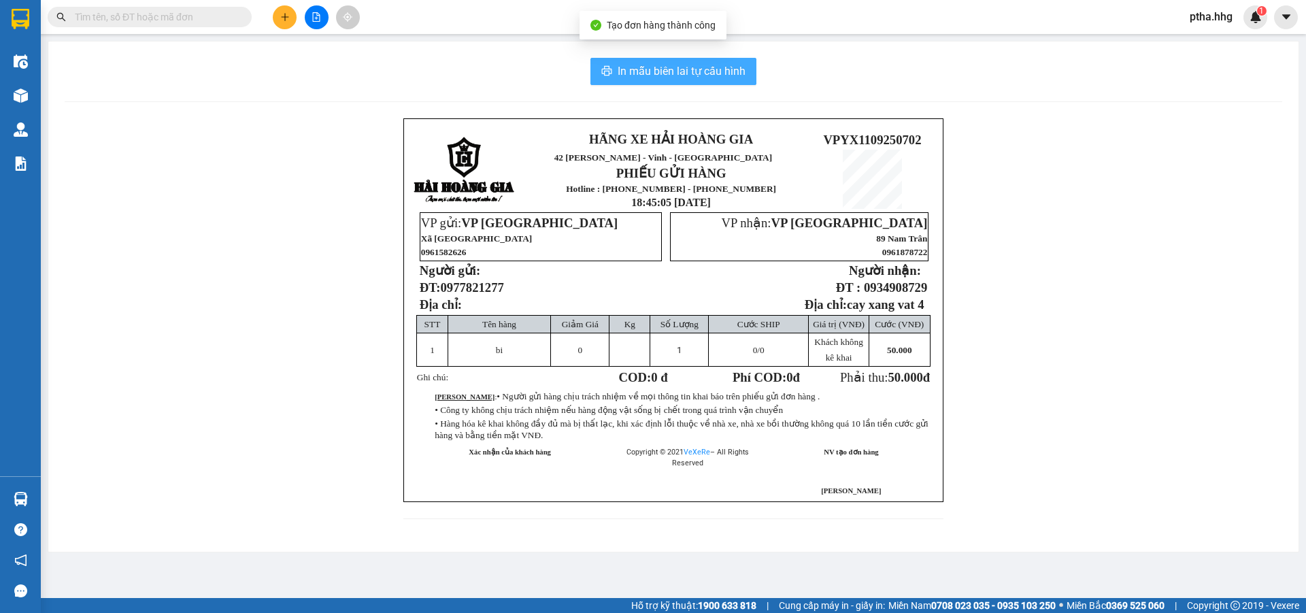
click at [650, 71] on span "In mẫu biên lai tự cấu hình" at bounding box center [682, 71] width 128 height 17
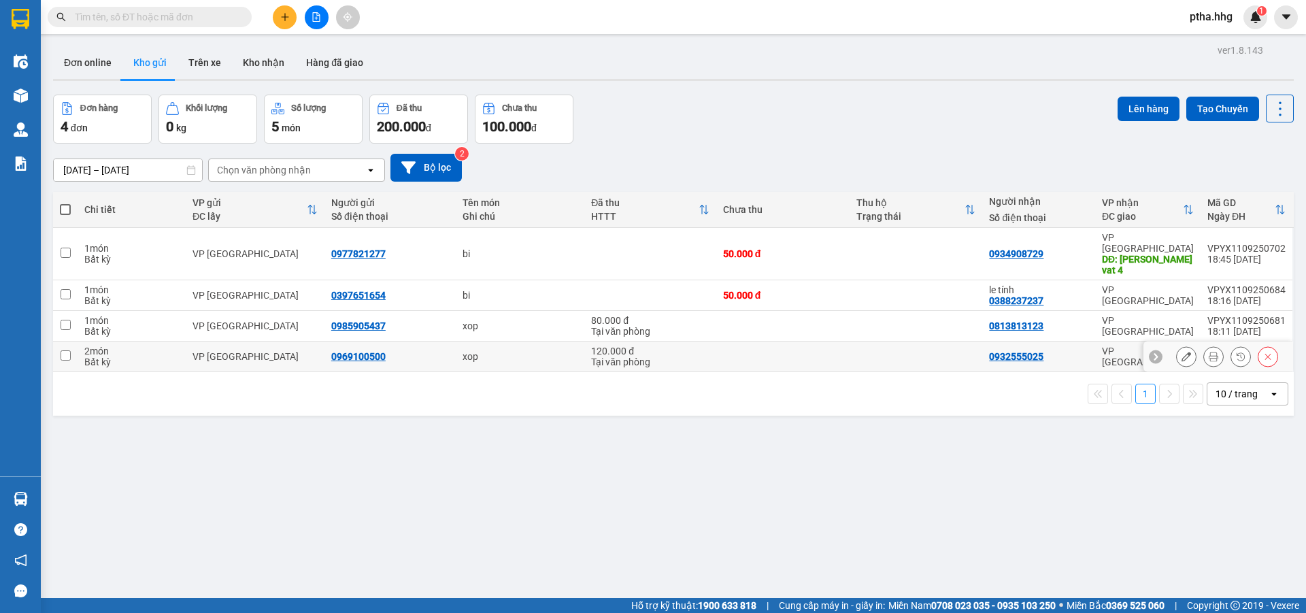
click at [426, 342] on td "0969100500" at bounding box center [390, 357] width 132 height 31
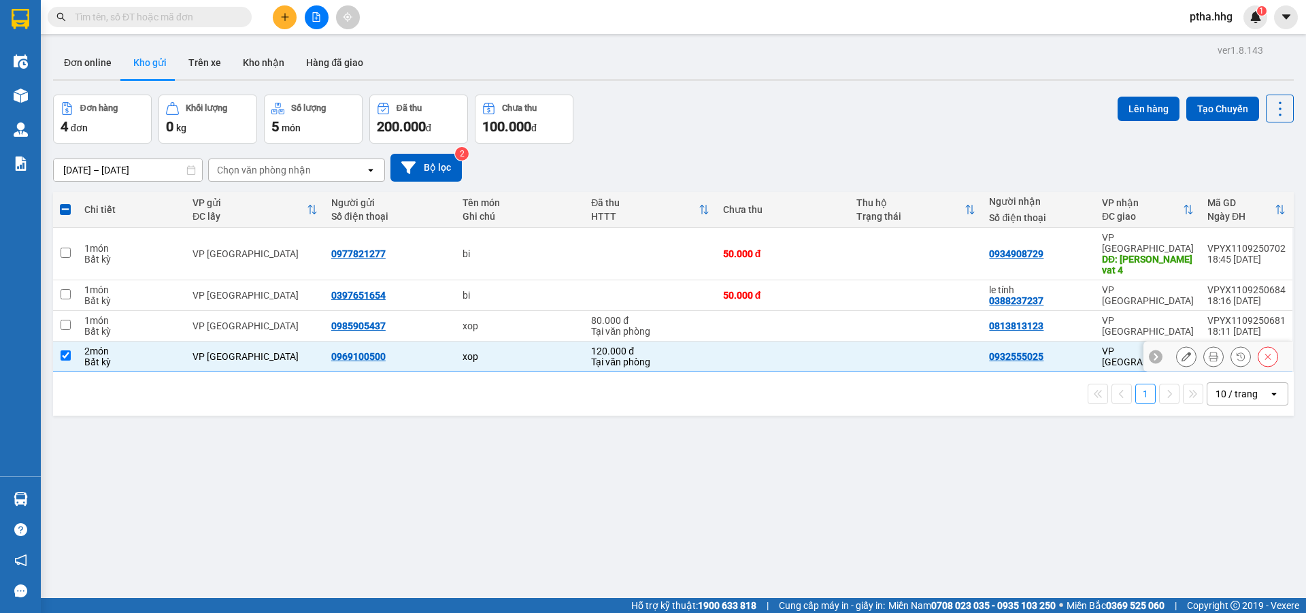
click at [426, 342] on td "0969100500" at bounding box center [390, 357] width 132 height 31
checkbox input "false"
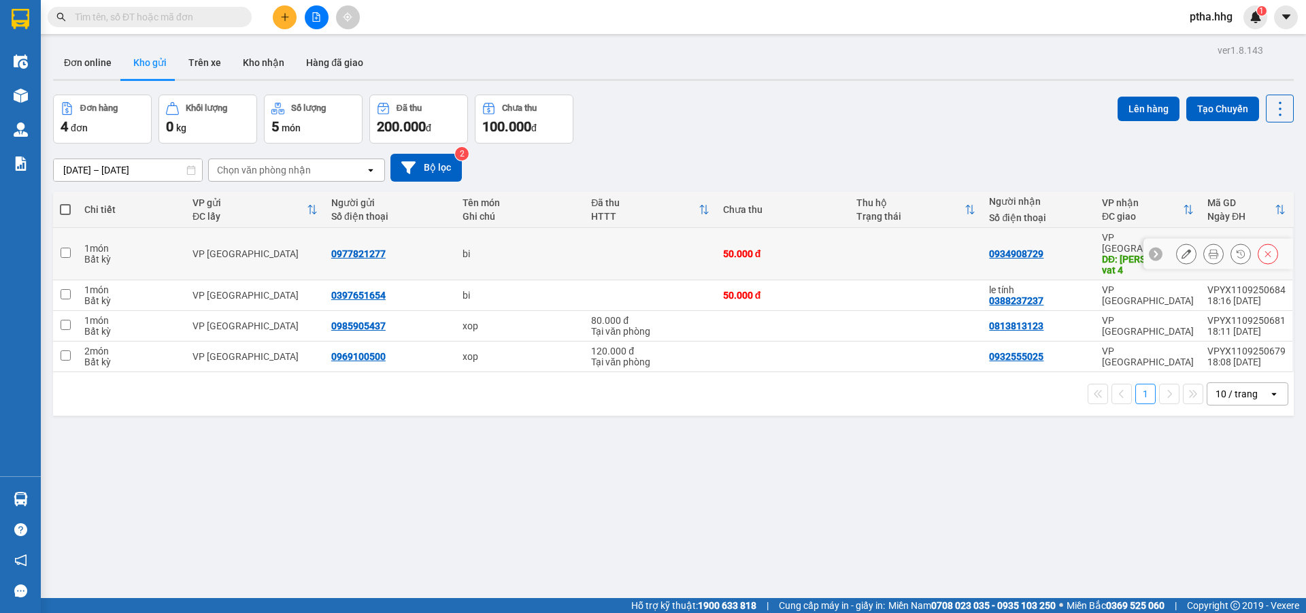
click at [356, 248] on div "0977821277" at bounding box center [358, 253] width 54 height 11
click at [1209, 249] on icon at bounding box center [1214, 254] width 10 height 10
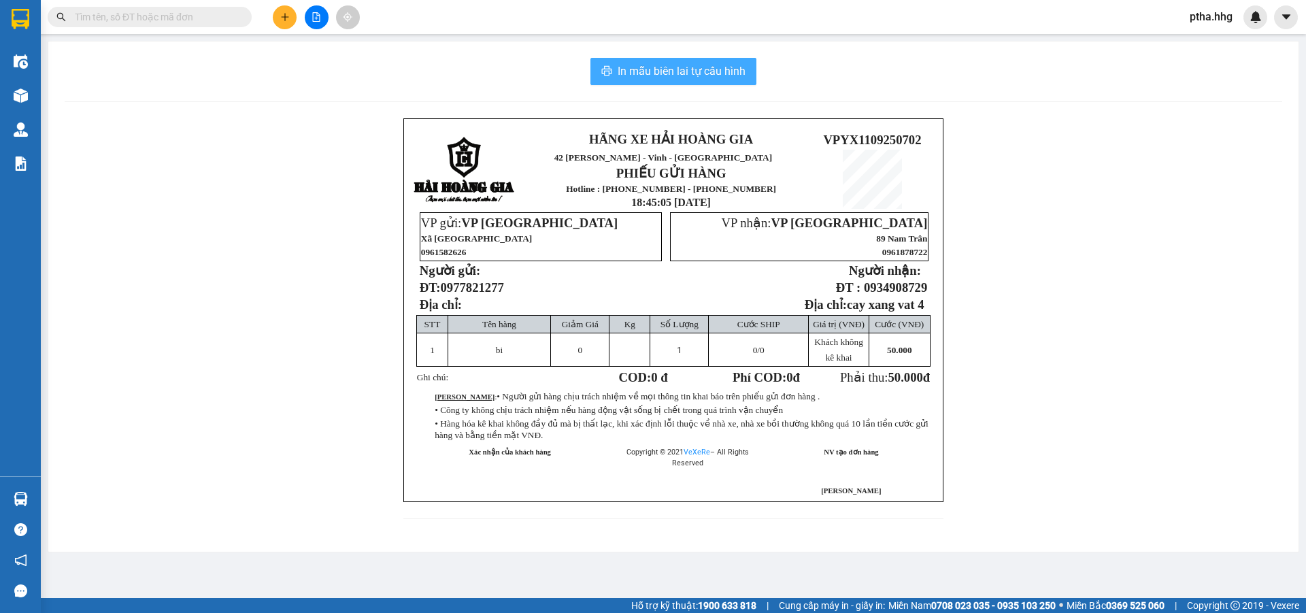
click at [721, 86] on div "In mẫu biên lai tự cấu hình HÃNG XE HẢI HOÀNG GIA 42 [PERSON_NAME] - Vinh - Ngh…" at bounding box center [673, 296] width 1250 height 510
click at [723, 79] on span "In mẫu biên lai tự cấu hình" at bounding box center [682, 71] width 128 height 17
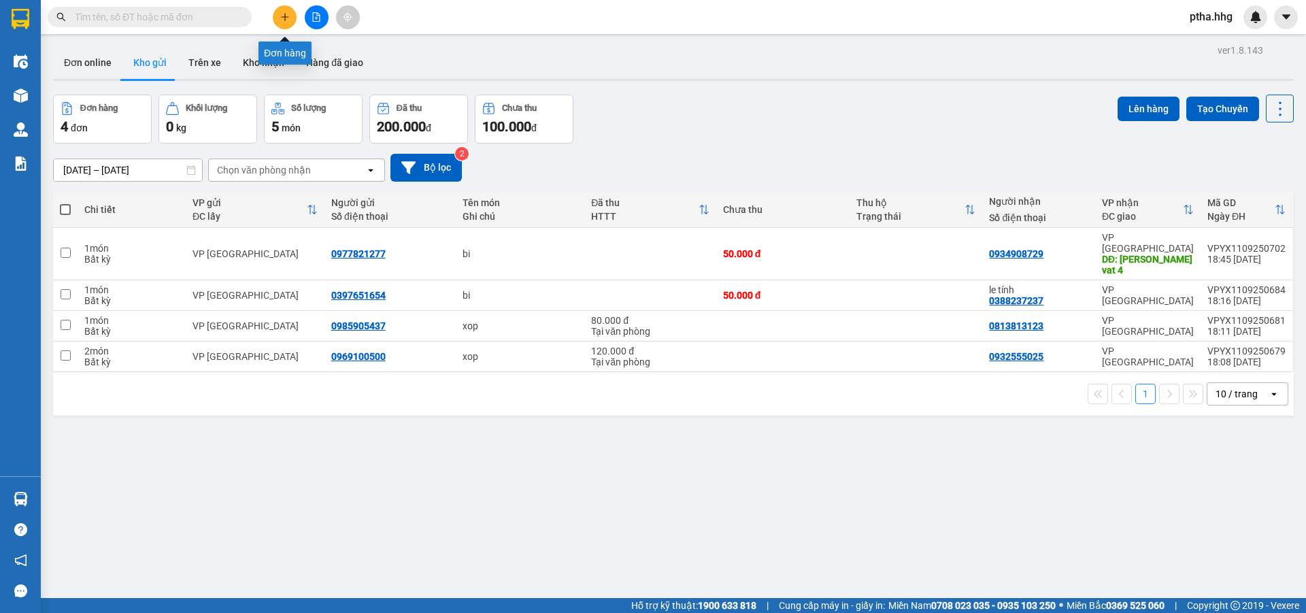
click at [284, 14] on icon "plus" at bounding box center [285, 17] width 10 height 10
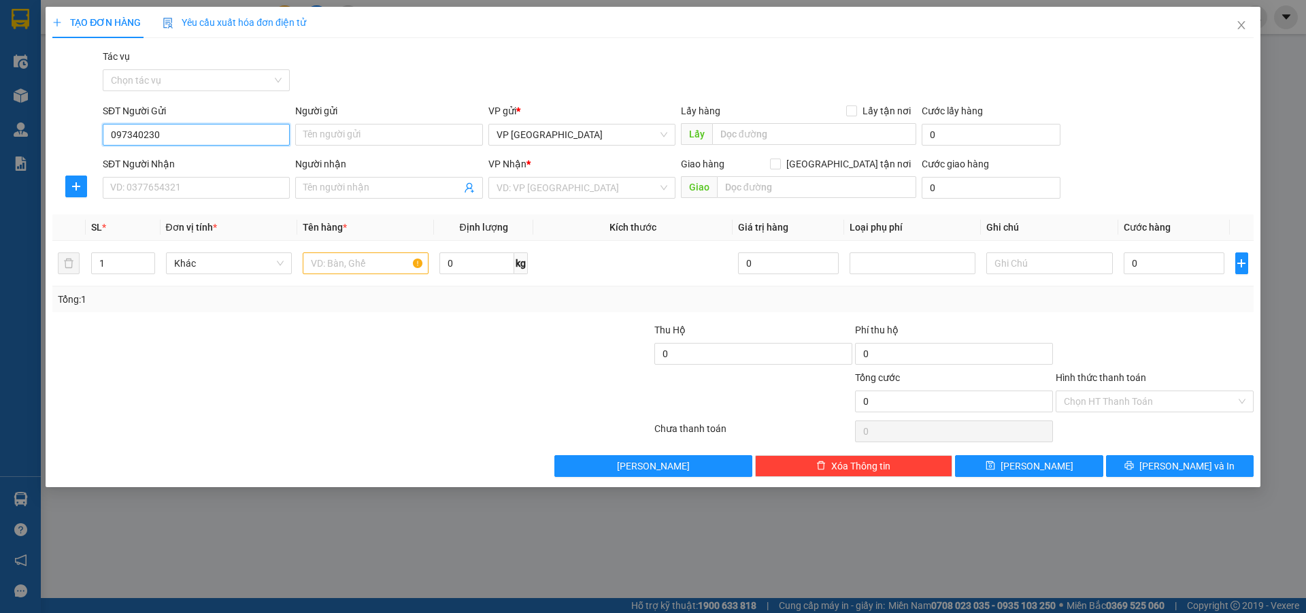
type input "0973402300"
click at [124, 161] on div "0973402300 - A Quang" at bounding box center [196, 161] width 171 height 15
type input "A Quang"
type input "0973402300"
click at [148, 193] on input "SĐT Người Nhận" at bounding box center [196, 188] width 187 height 22
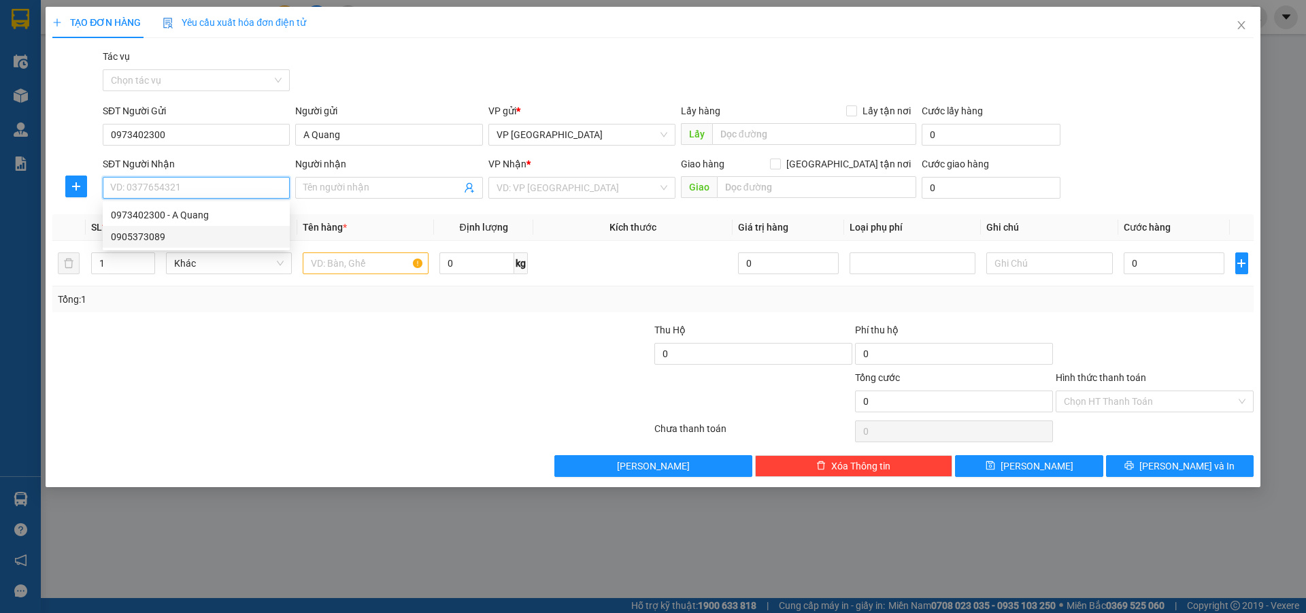
click at [156, 239] on div "0905373089" at bounding box center [196, 236] width 171 height 15
type input "0905373089"
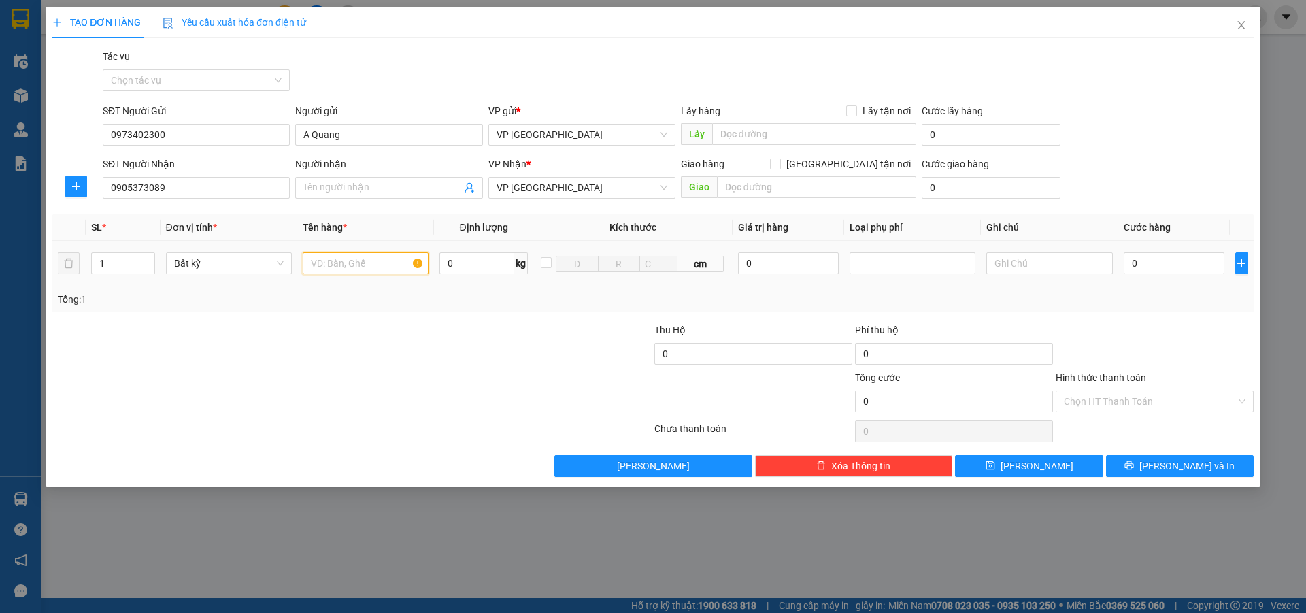
click at [317, 269] on input "text" at bounding box center [366, 263] width 126 height 22
type input "xop"
click at [1146, 264] on input "0" at bounding box center [1174, 263] width 101 height 22
type input "5"
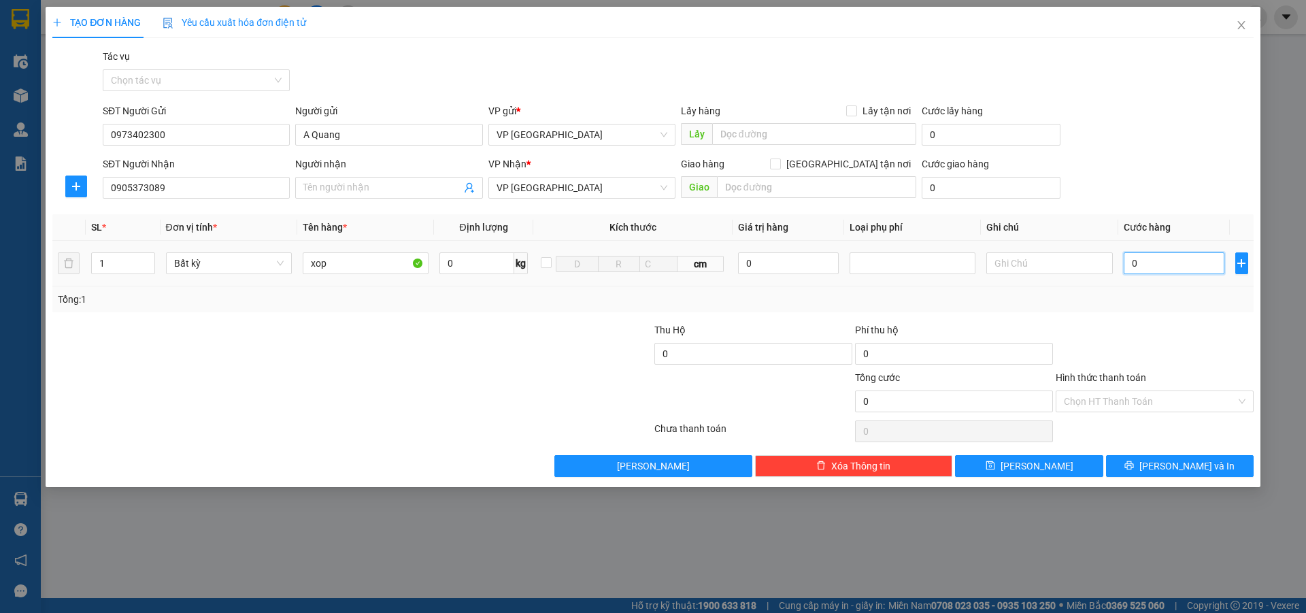
type input "5"
type input "50"
type input "500"
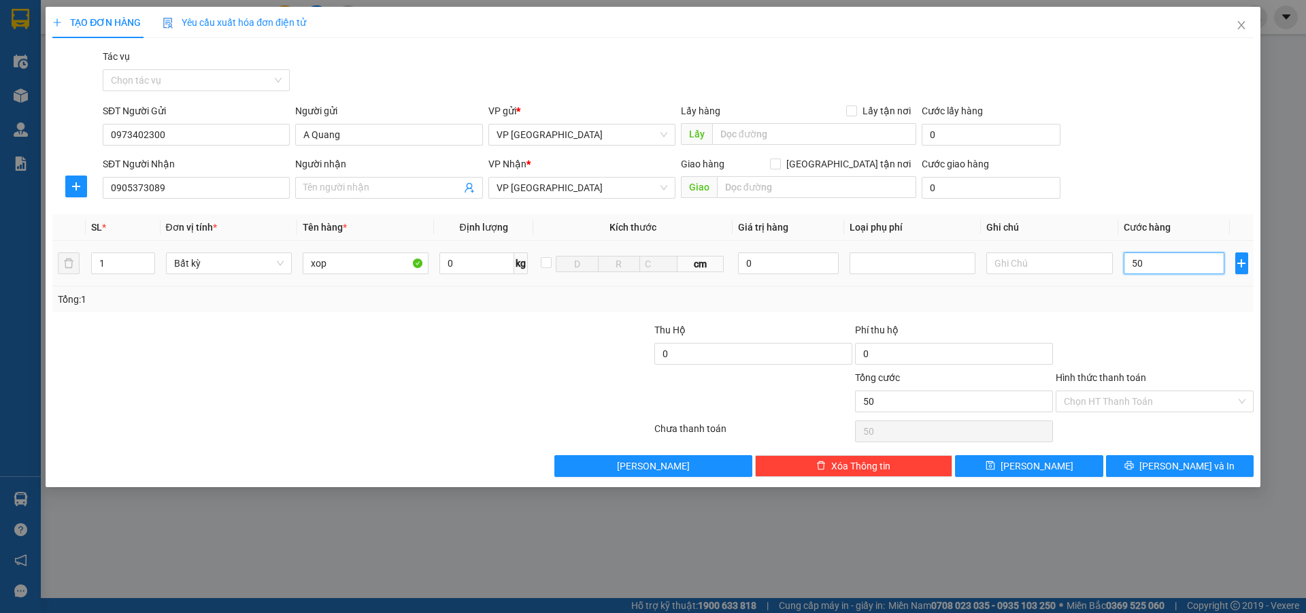
type input "500"
type input "5.000"
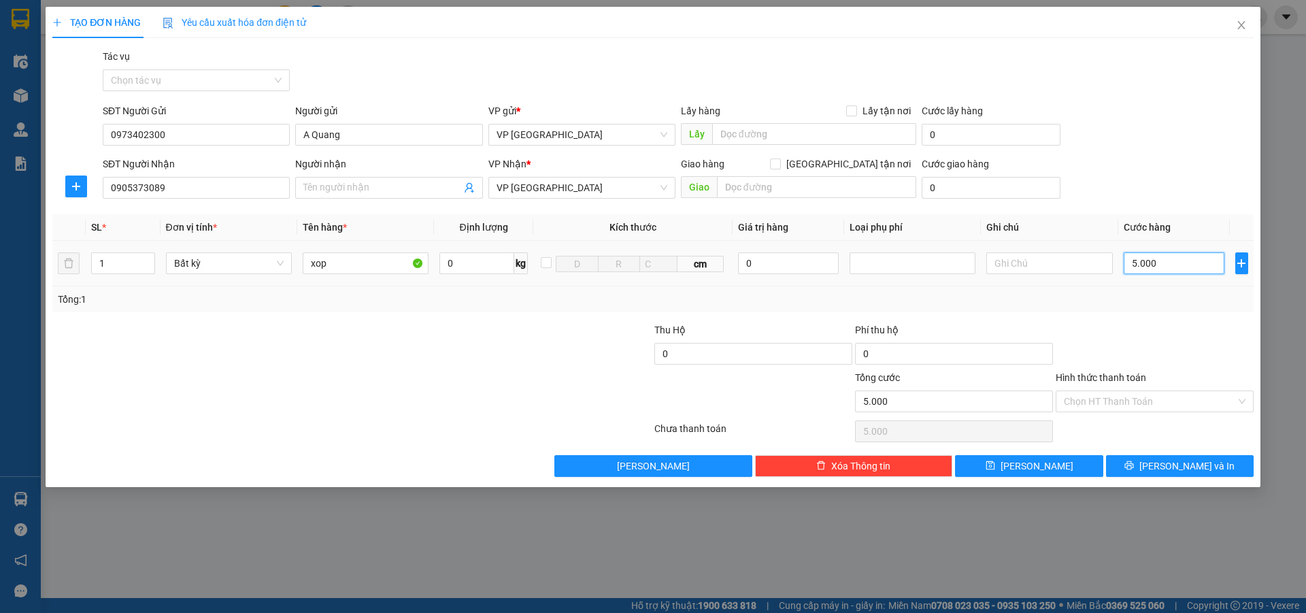
type input "50.000"
click at [1121, 401] on input "Hình thức thanh toán" at bounding box center [1150, 401] width 172 height 20
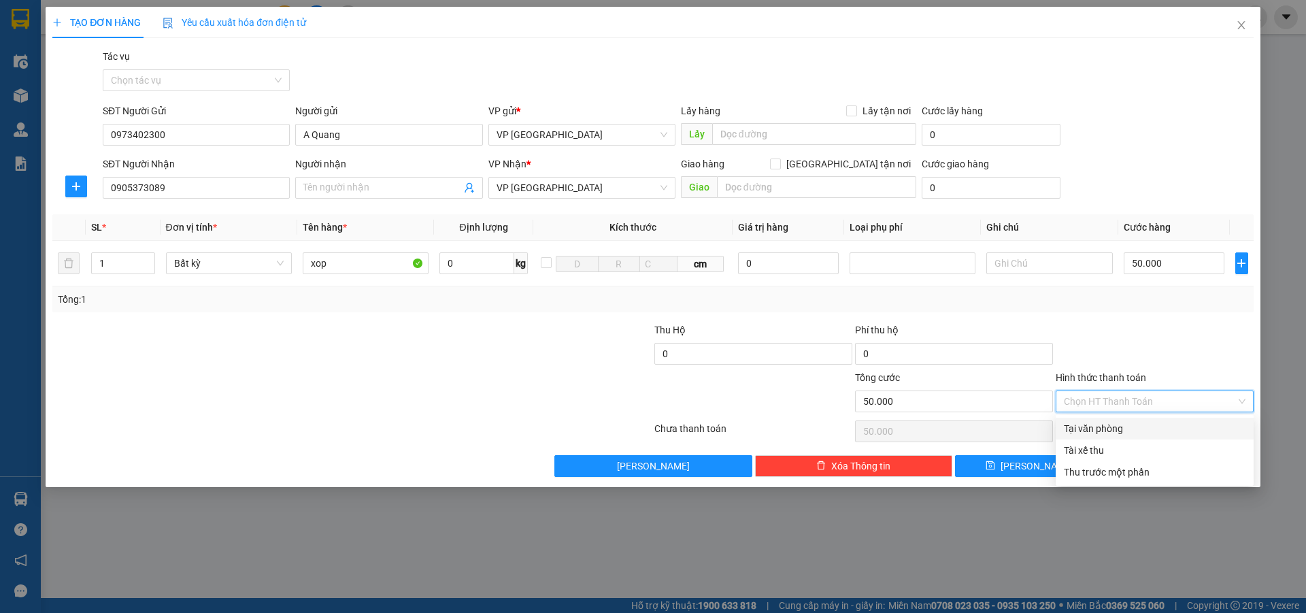
click at [1132, 423] on div "Tại văn phòng" at bounding box center [1155, 428] width 182 height 15
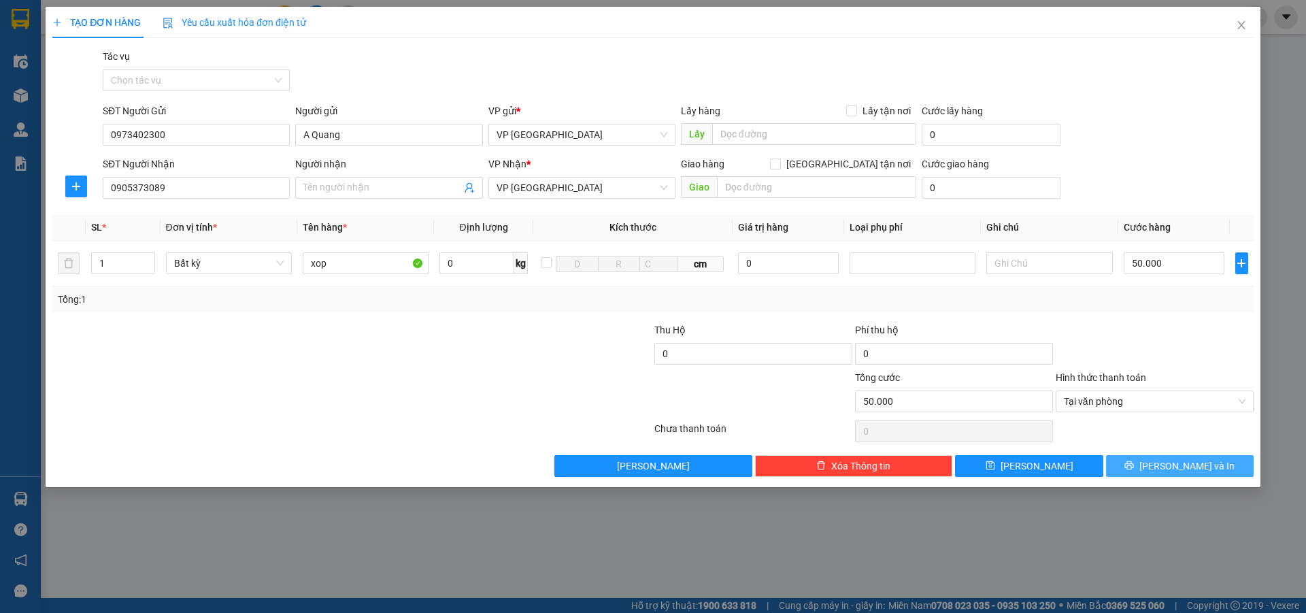
click at [1144, 467] on button "[PERSON_NAME] và In" at bounding box center [1180, 466] width 148 height 22
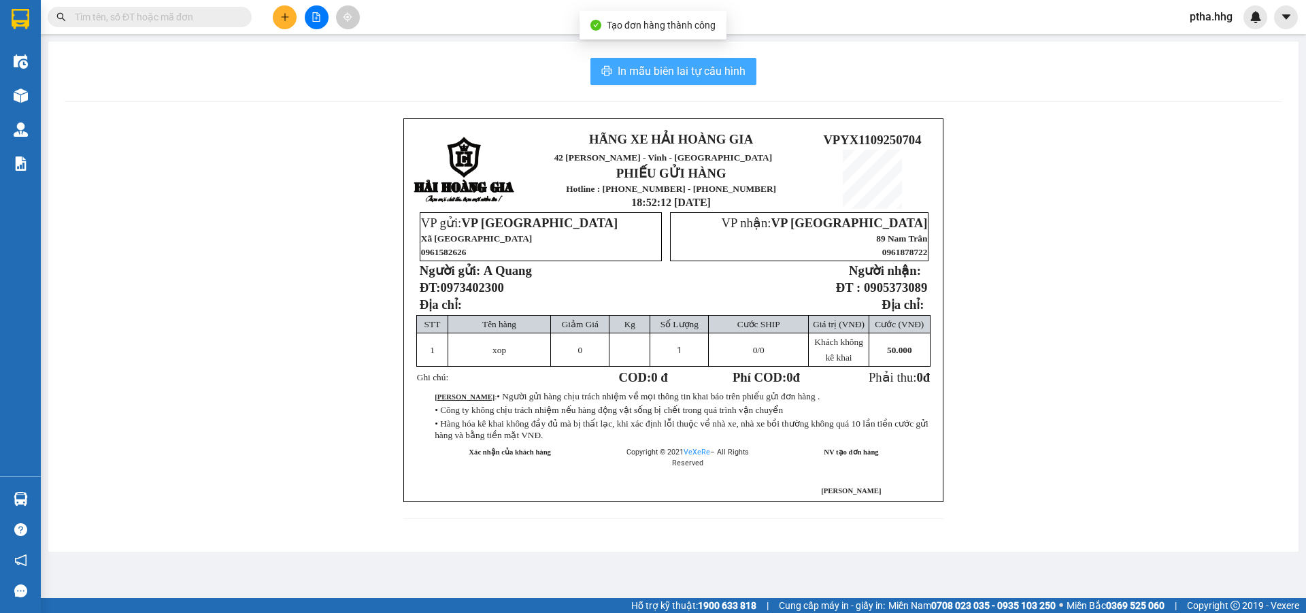
click at [696, 78] on span "In mẫu biên lai tự cấu hình" at bounding box center [682, 71] width 128 height 17
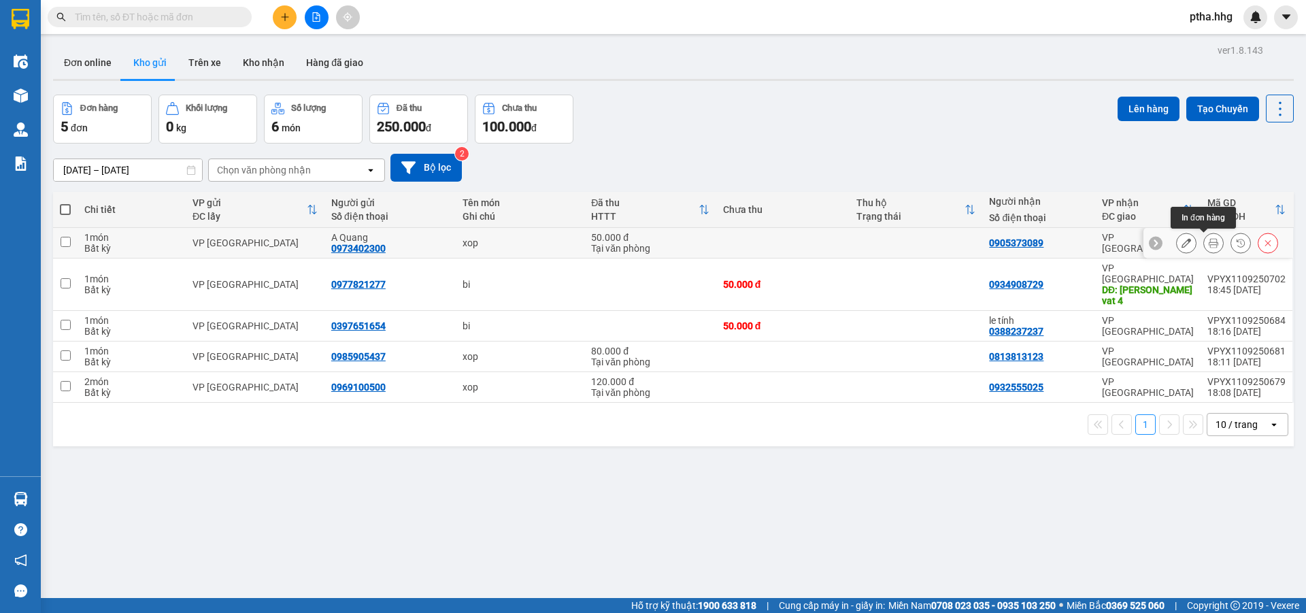
click at [1209, 239] on icon at bounding box center [1214, 243] width 10 height 10
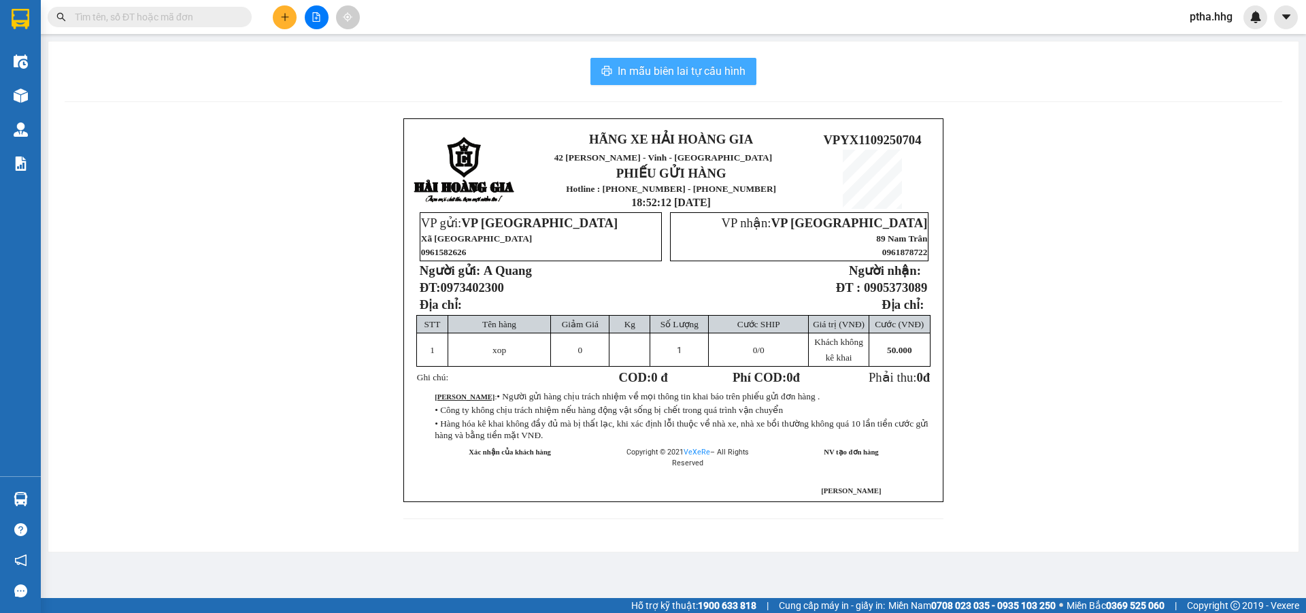
click at [649, 69] on span "In mẫu biên lai tự cấu hình" at bounding box center [682, 71] width 128 height 17
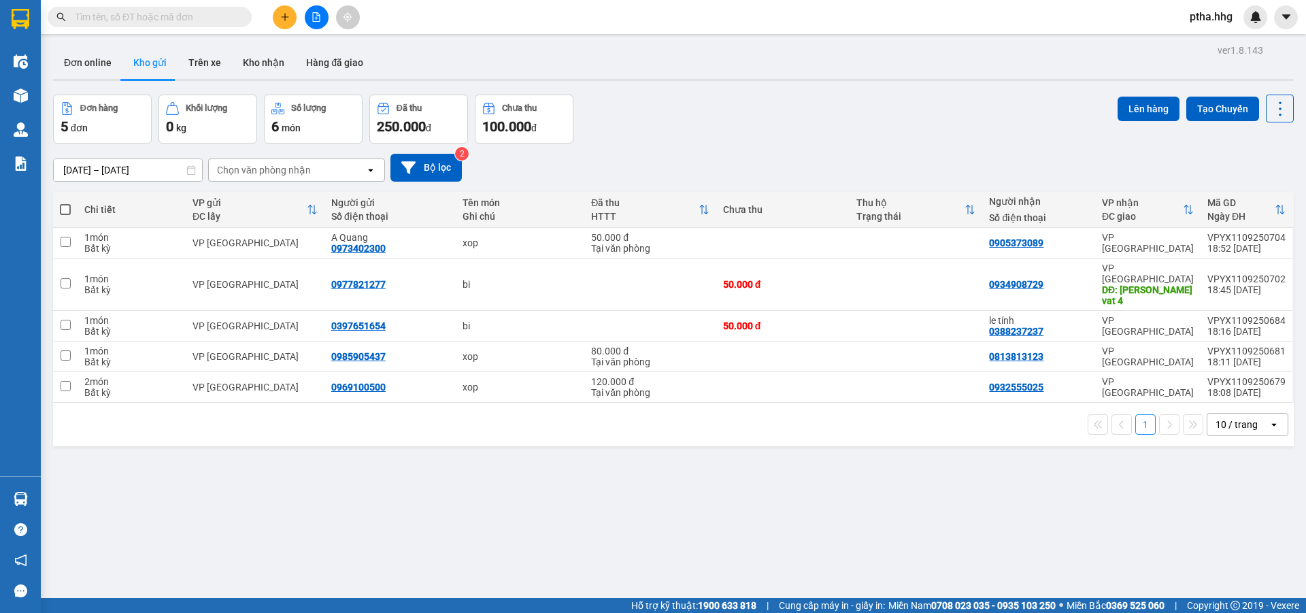
click at [1210, 20] on span "ptha.hhg" at bounding box center [1211, 16] width 65 height 17
click at [1208, 40] on span "Đăng xuất" at bounding box center [1227, 42] width 57 height 15
